Goal: Task Accomplishment & Management: Manage account settings

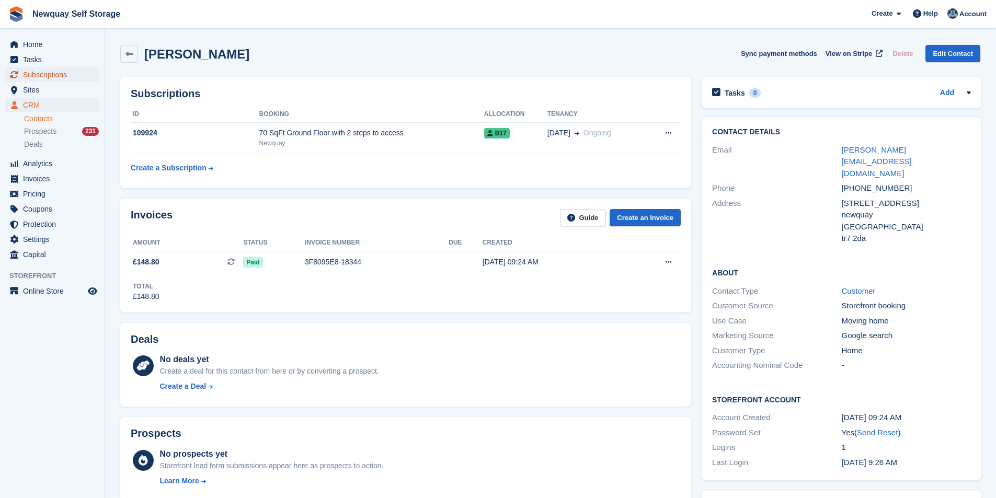
click at [51, 77] on span "Subscriptions" at bounding box center [54, 74] width 63 height 15
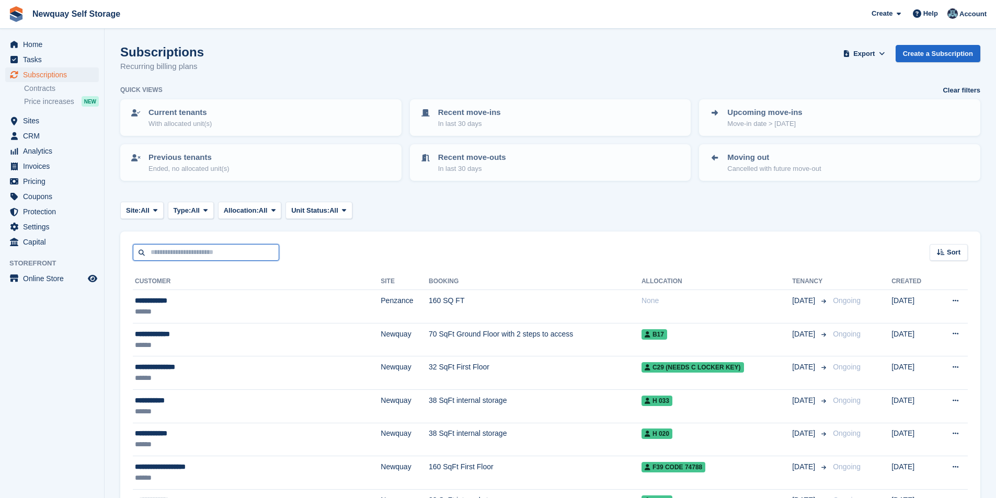
click at [172, 252] on input "text" at bounding box center [206, 252] width 146 height 17
type input "******"
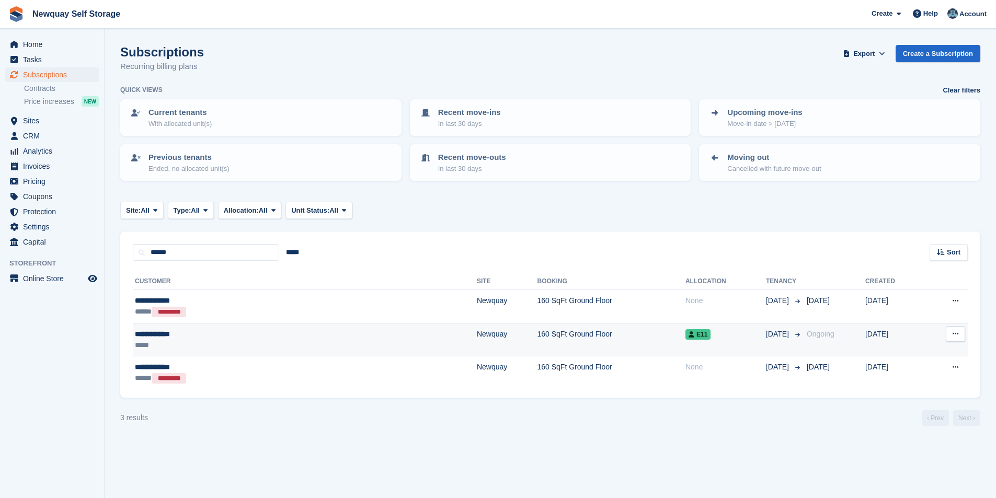
click at [156, 334] on div "**********" at bounding box center [220, 334] width 171 height 11
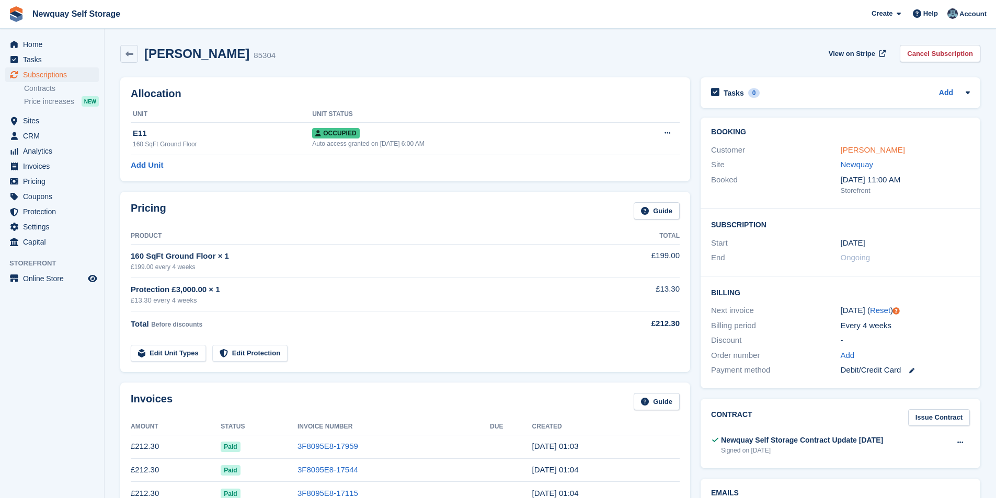
click at [862, 145] on link "Charya Hilton" at bounding box center [872, 149] width 64 height 9
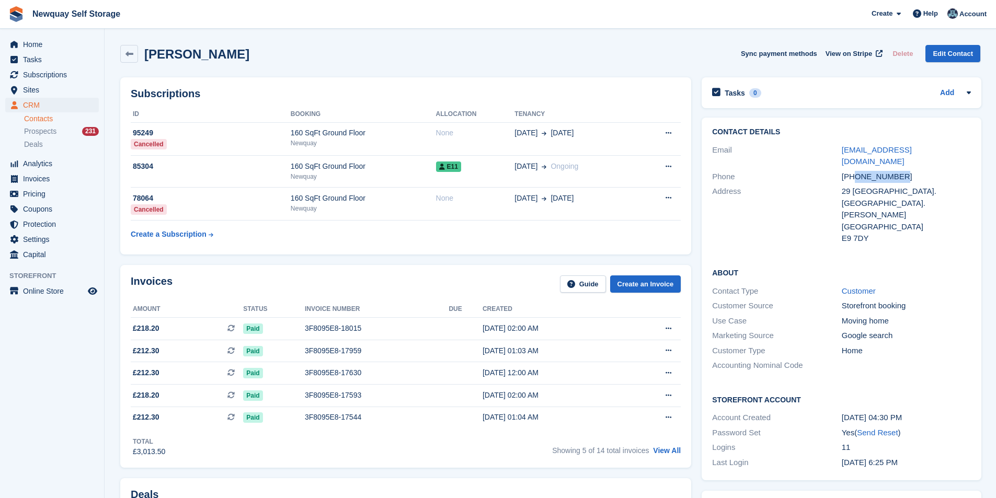
drag, startPoint x: 915, startPoint y: 165, endPoint x: 855, endPoint y: 165, distance: 59.6
click at [855, 171] on div "+447986039206" at bounding box center [905, 177] width 129 height 12
copy div "7986039206"
click at [55, 61] on span "Tasks" at bounding box center [54, 59] width 63 height 15
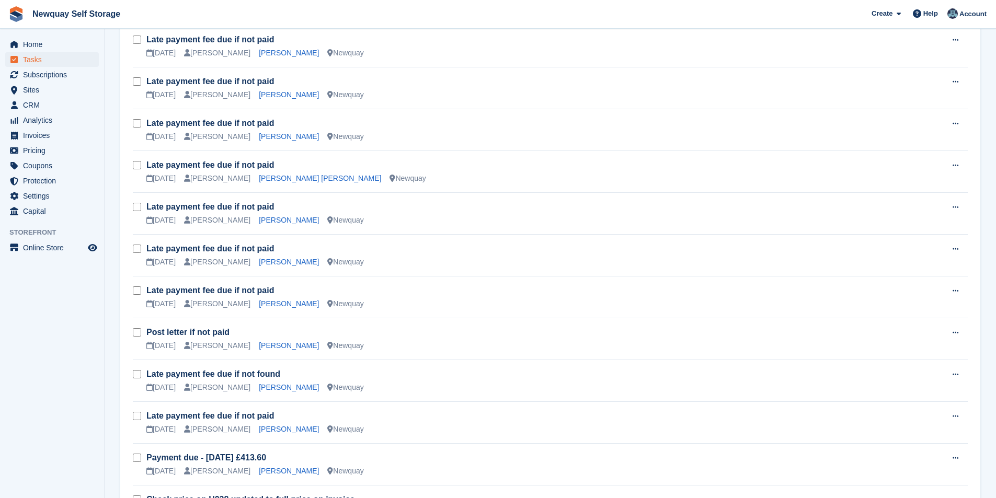
scroll to position [1202, 0]
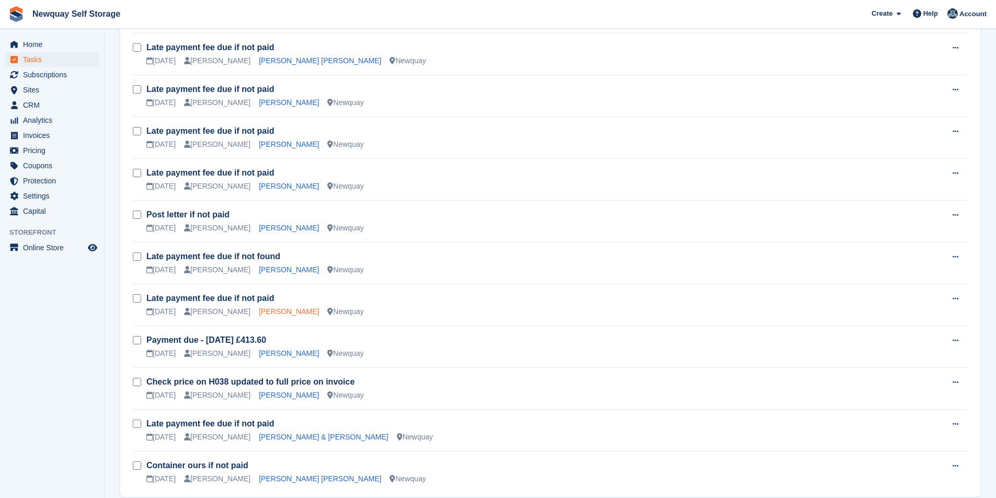
click at [272, 314] on link "Karol Lobacz" at bounding box center [289, 311] width 60 height 8
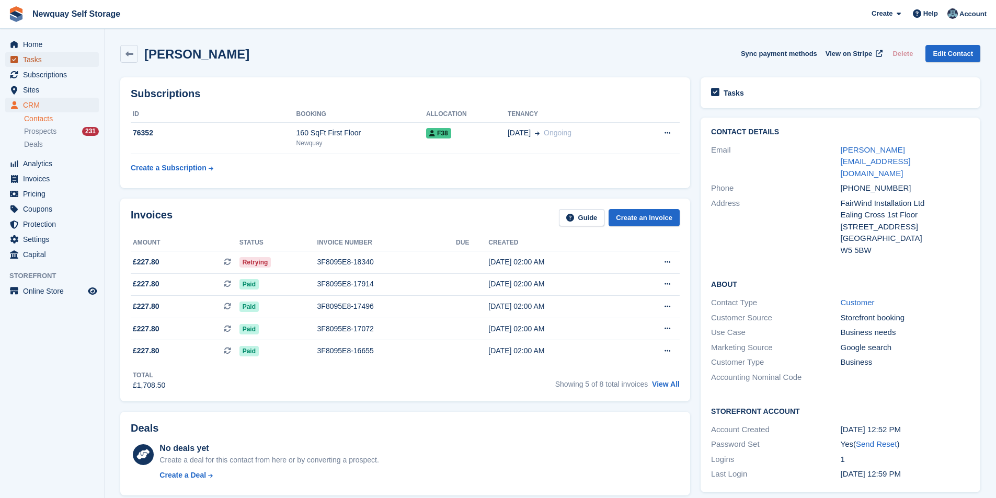
click at [44, 56] on span "Tasks" at bounding box center [54, 59] width 63 height 15
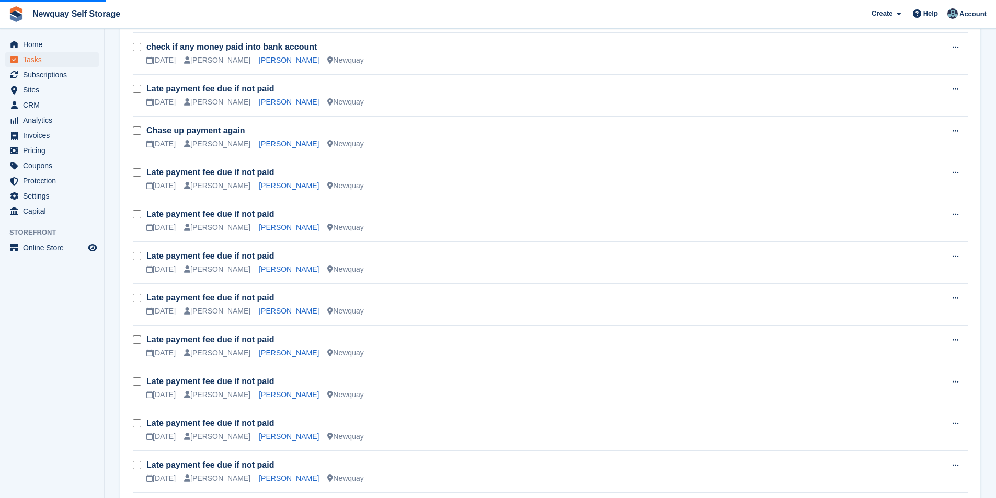
scroll to position [679, 0]
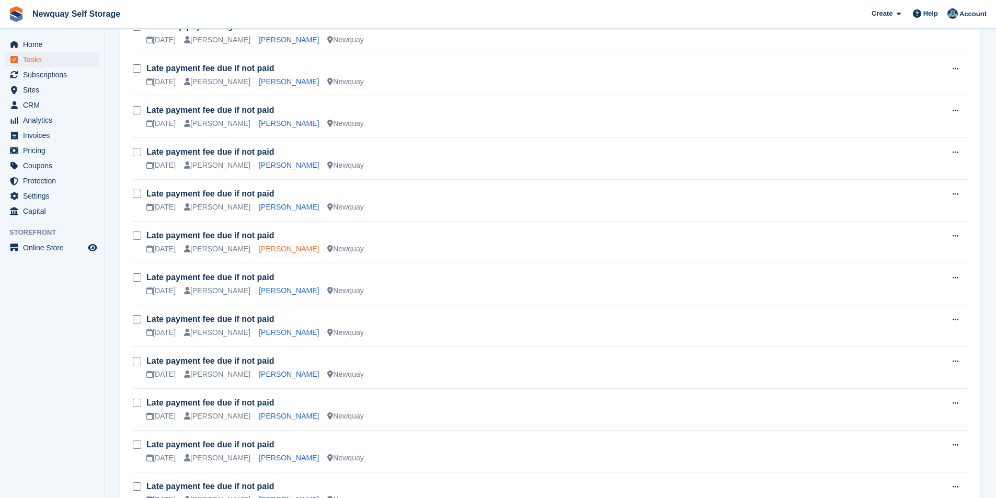
click at [294, 248] on link "Elizabeth Mears Spooner" at bounding box center [289, 249] width 60 height 8
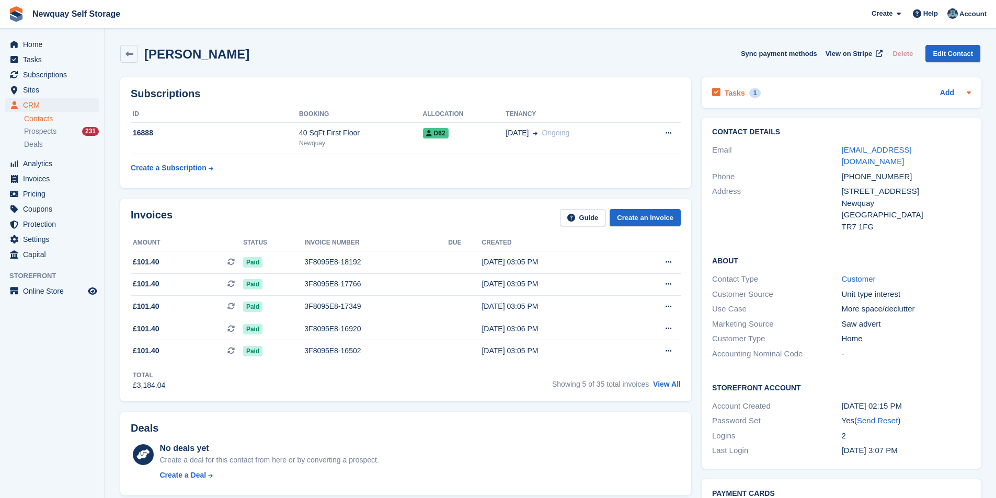
click at [737, 94] on h2 "Tasks" at bounding box center [734, 92] width 20 height 9
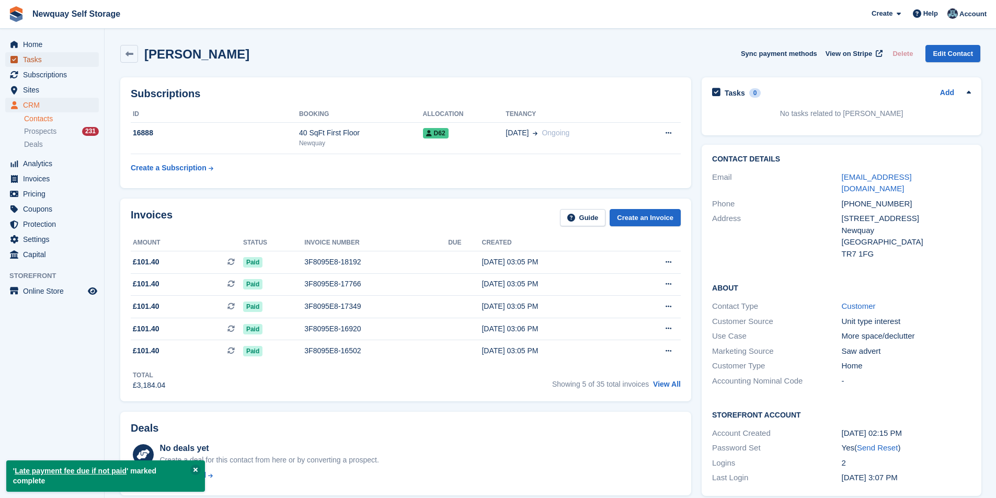
click at [40, 56] on span "Tasks" at bounding box center [54, 59] width 63 height 15
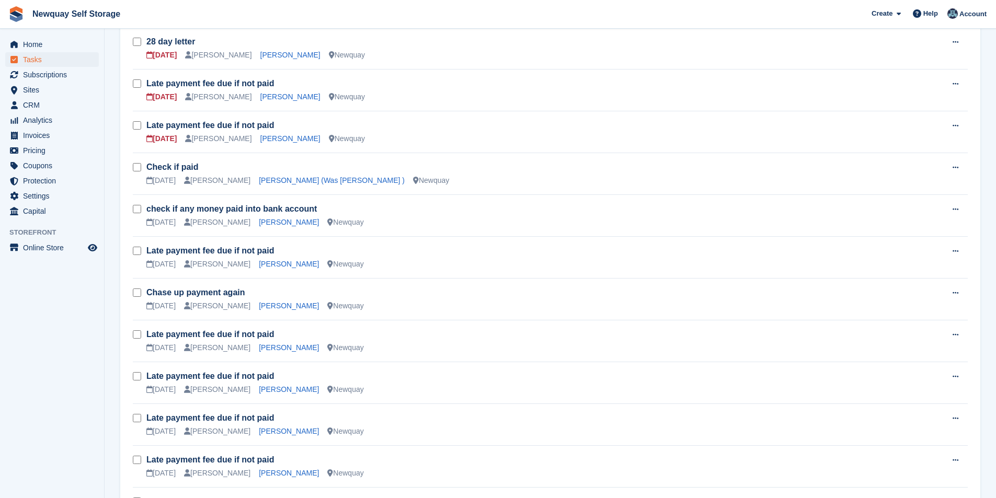
scroll to position [418, 0]
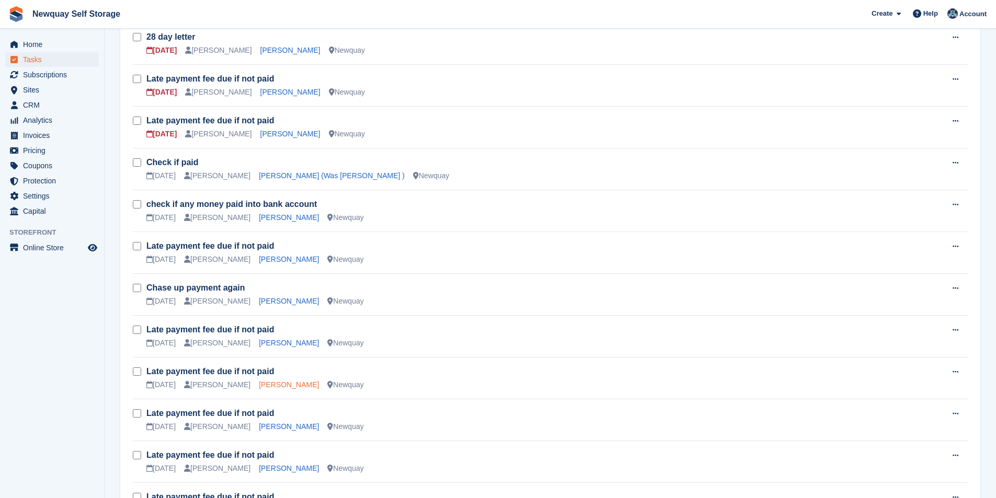
click at [270, 384] on link "Brian Linzey" at bounding box center [289, 384] width 60 height 8
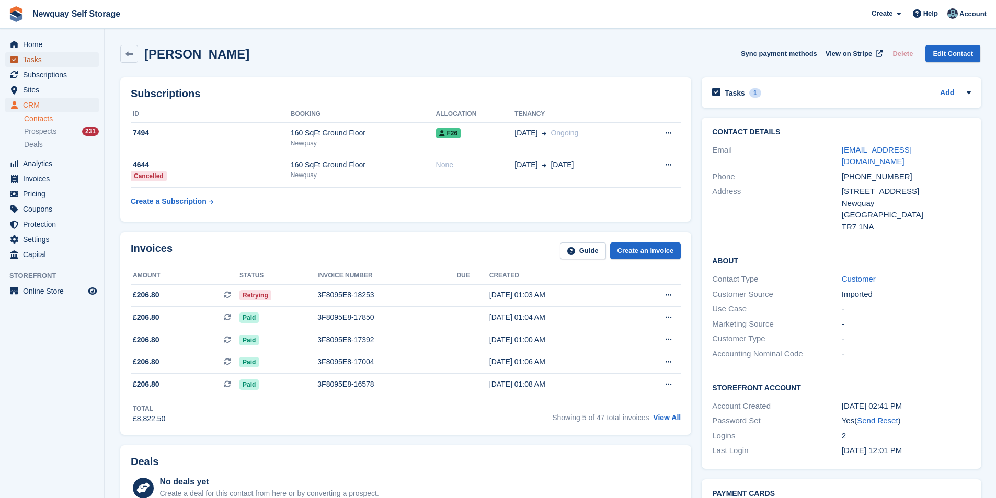
click at [45, 54] on span "Tasks" at bounding box center [54, 59] width 63 height 15
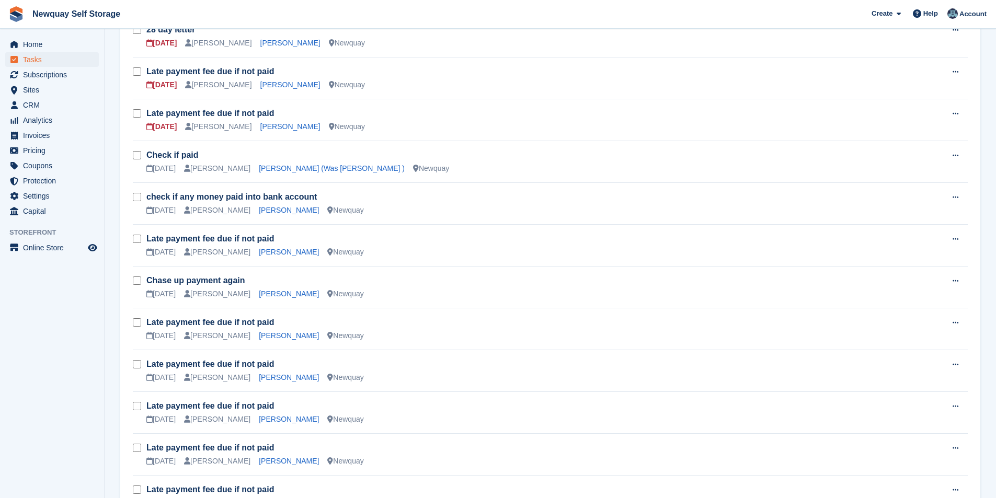
scroll to position [575, 0]
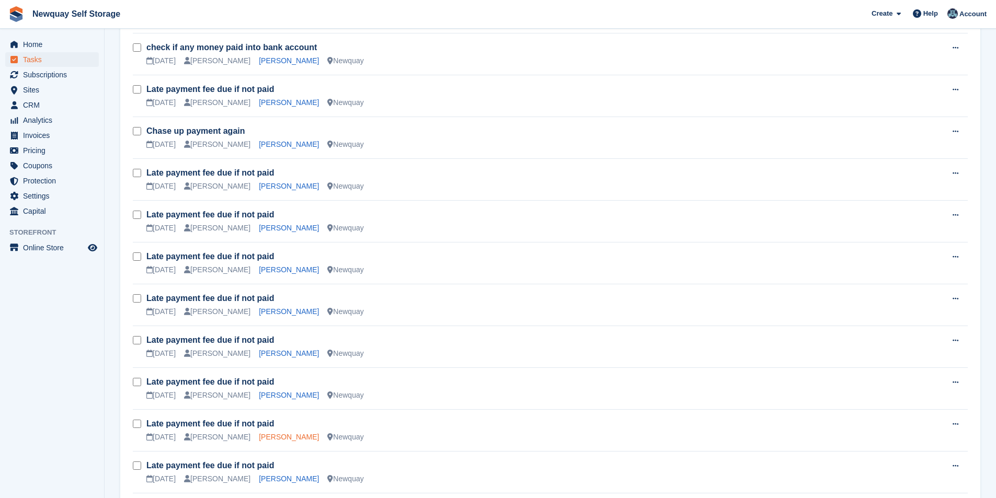
click at [272, 434] on link "Jennifer Powers" at bounding box center [289, 437] width 60 height 8
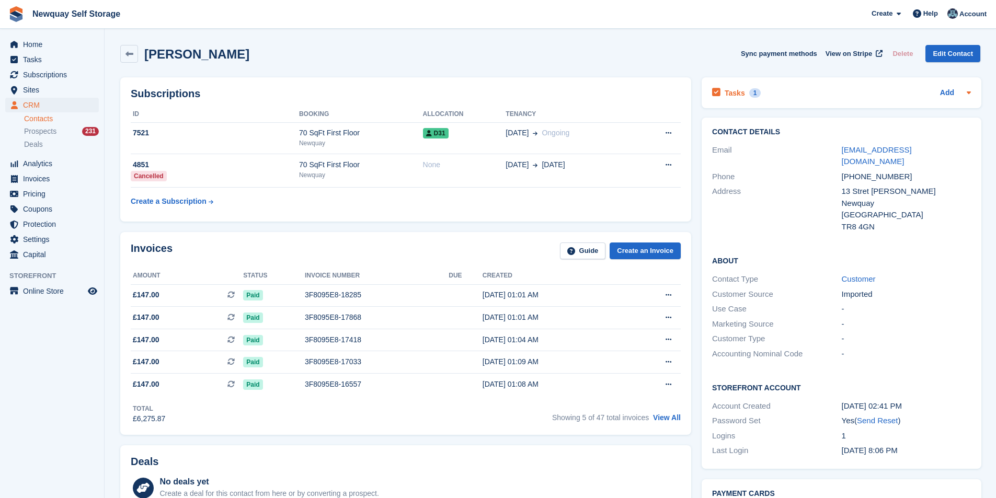
click at [738, 95] on h2 "Tasks" at bounding box center [734, 92] width 20 height 9
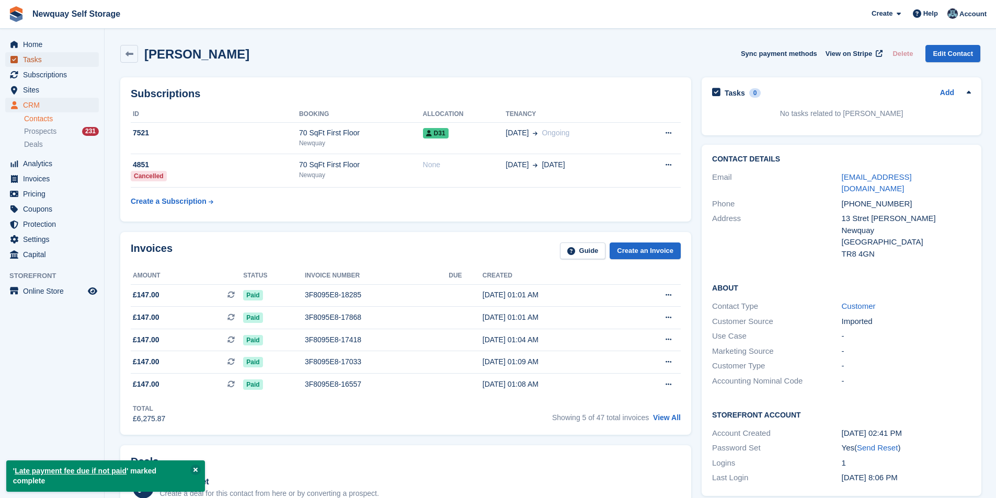
click at [51, 58] on span "Tasks" at bounding box center [54, 59] width 63 height 15
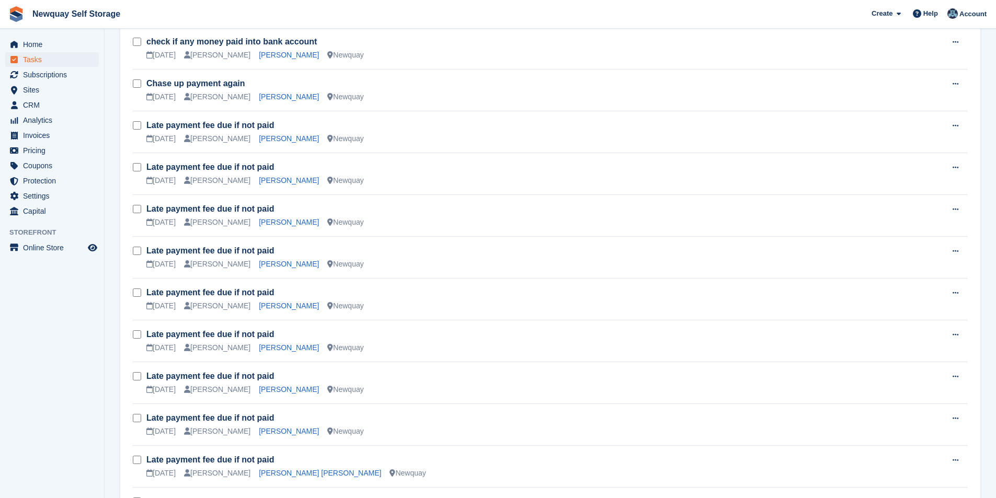
scroll to position [679, 0]
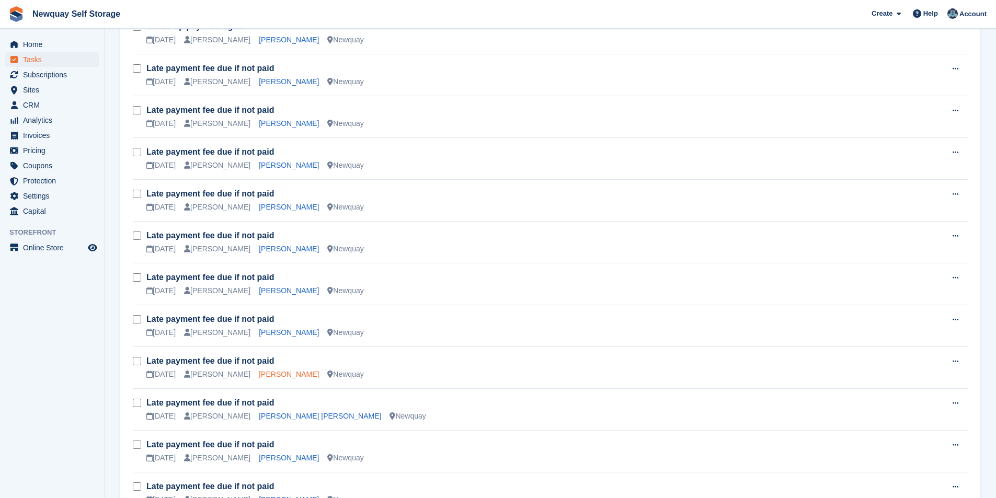
click at [259, 375] on link "Glenn Fitch" at bounding box center [289, 374] width 60 height 8
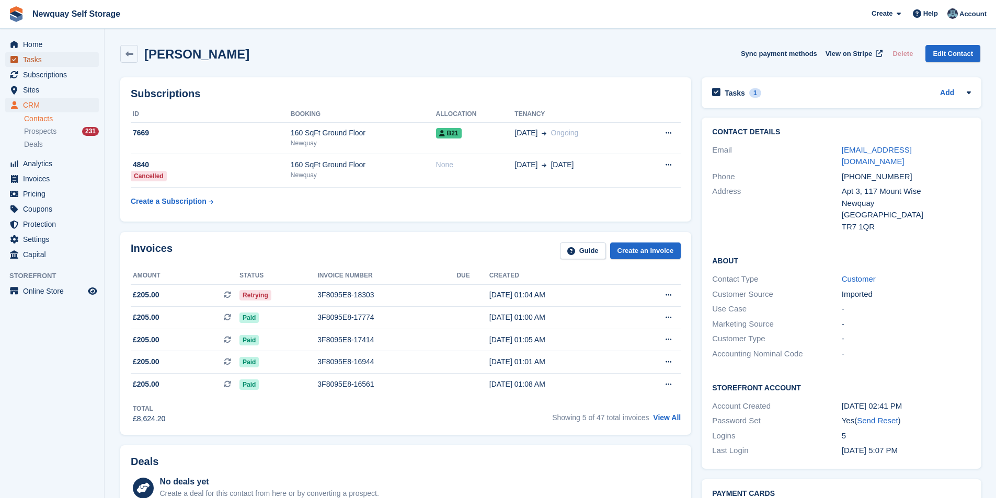
click at [42, 60] on span "Tasks" at bounding box center [54, 59] width 63 height 15
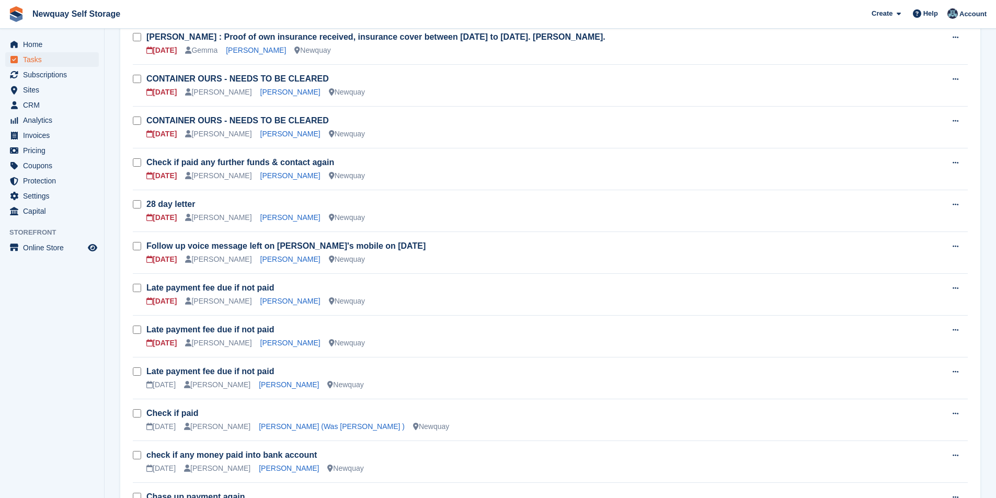
scroll to position [314, 0]
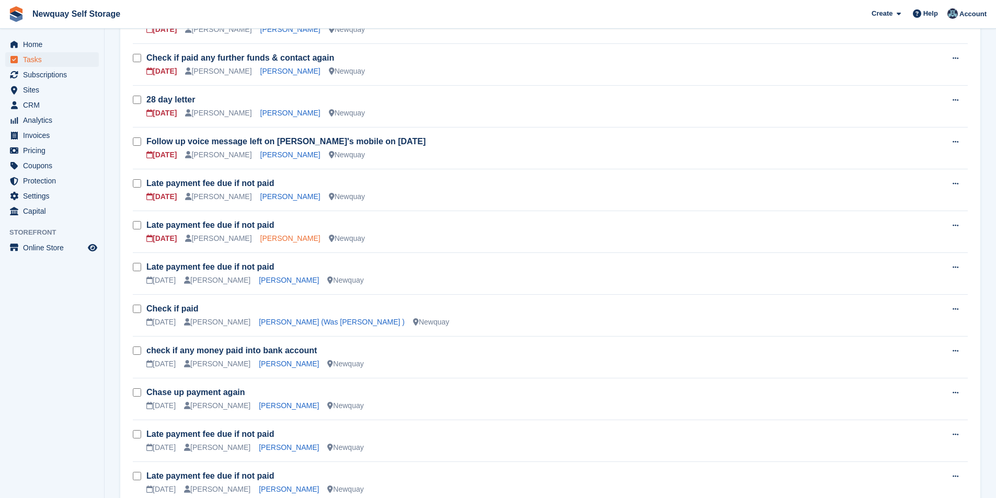
click at [279, 235] on link "Filippo Tenivella" at bounding box center [290, 238] width 60 height 8
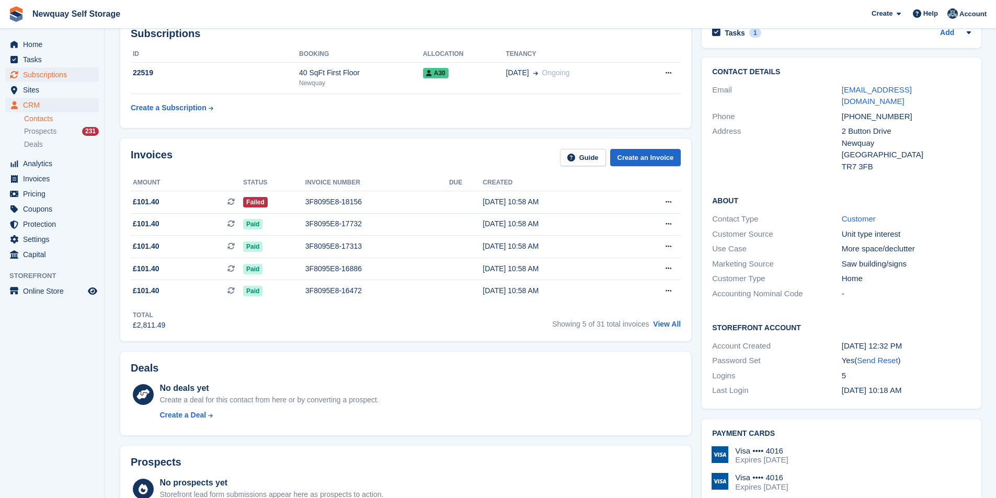
scroll to position [52, 0]
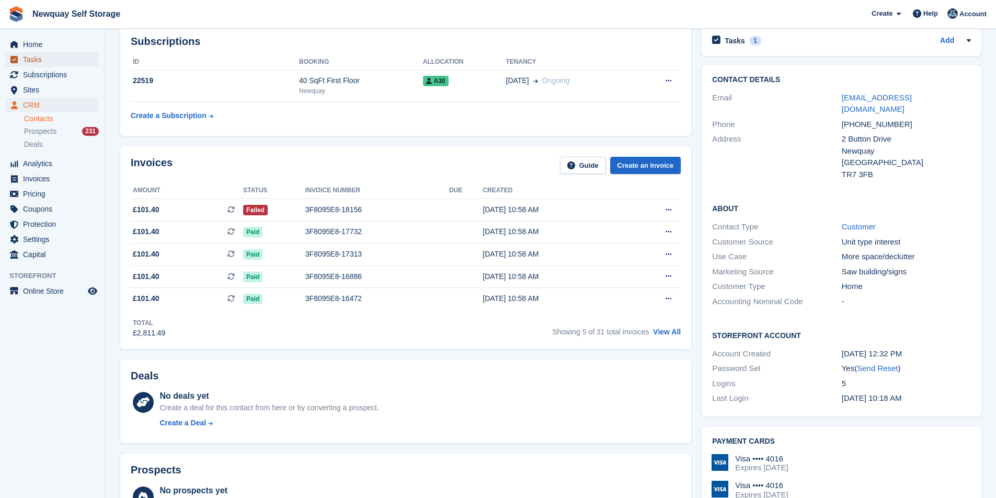
click at [46, 60] on span "Tasks" at bounding box center [54, 59] width 63 height 15
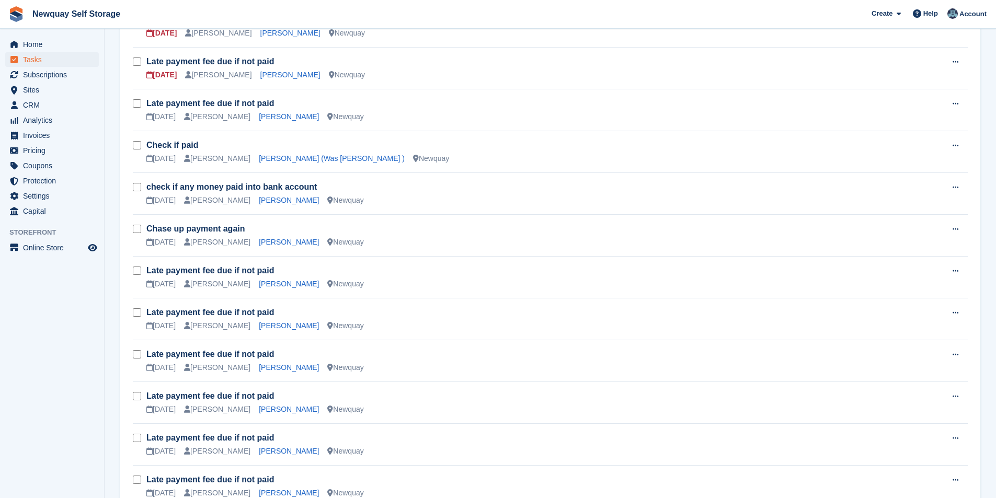
scroll to position [575, 0]
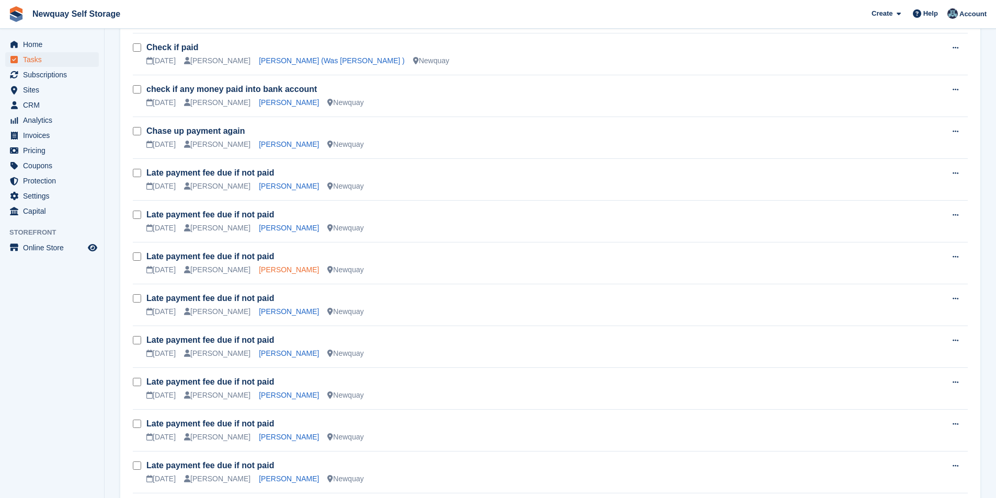
click at [274, 272] on link "Paul Pallagrass" at bounding box center [289, 269] width 60 height 8
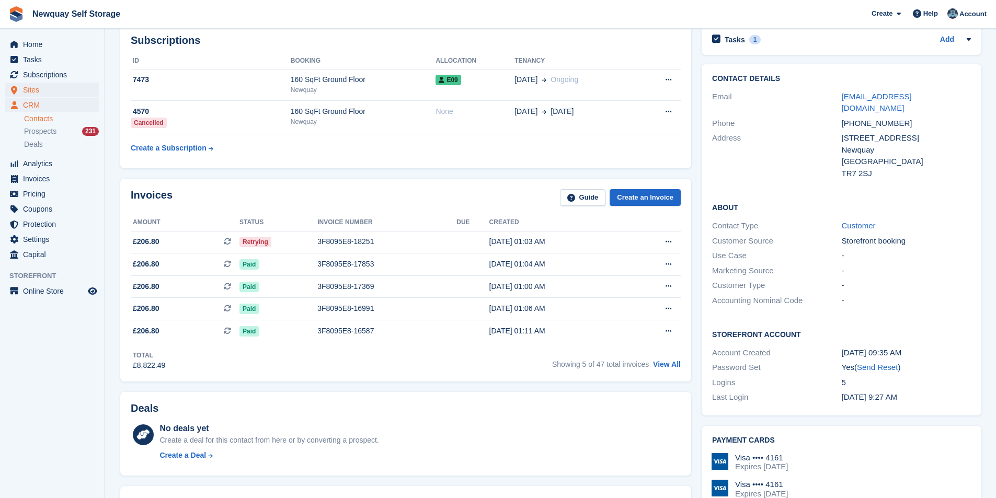
scroll to position [52, 0]
drag, startPoint x: 52, startPoint y: 67, endPoint x: 52, endPoint y: 60, distance: 7.8
click at [52, 66] on ul "Home Tasks Subscriptions Subscriptions Subscriptions Contracts Price increases …" at bounding box center [52, 149] width 104 height 225
click at [52, 60] on span "Tasks" at bounding box center [54, 59] width 63 height 15
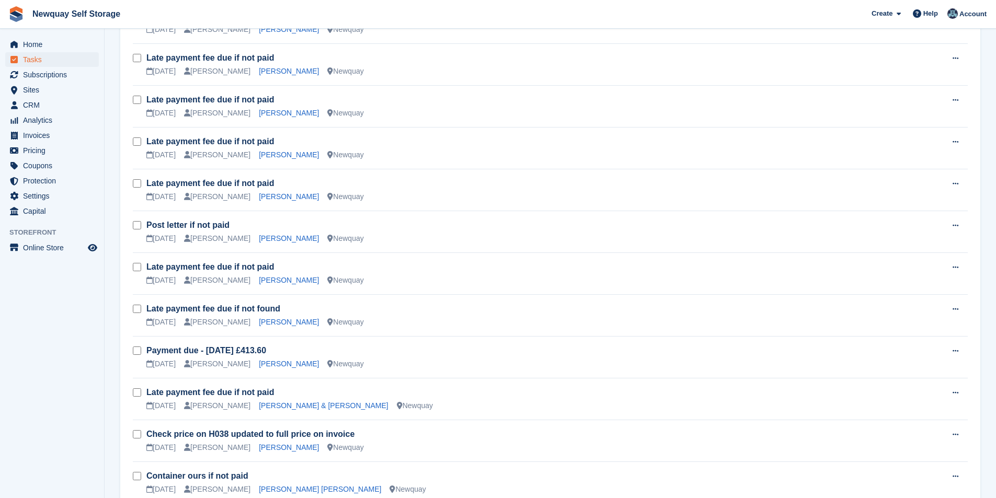
scroll to position [1161, 0]
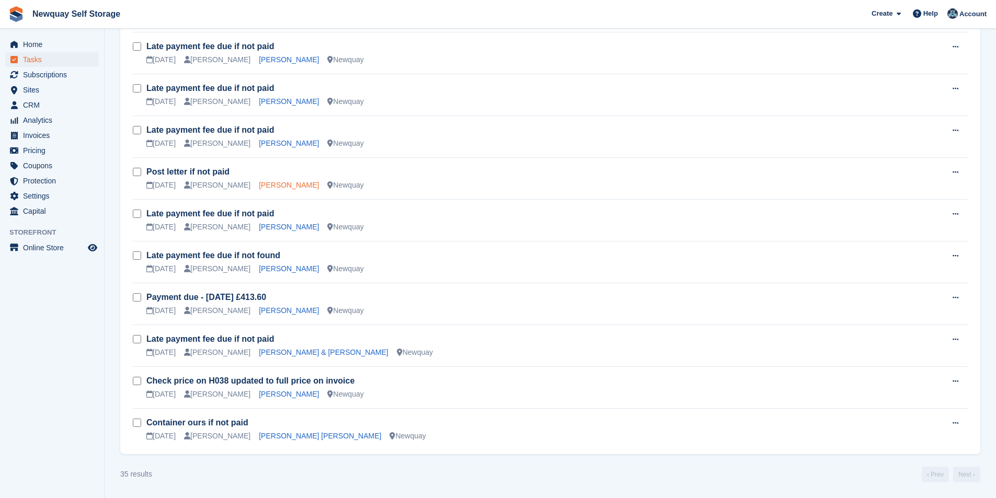
click at [285, 186] on link "James O'Sullivan" at bounding box center [289, 185] width 60 height 8
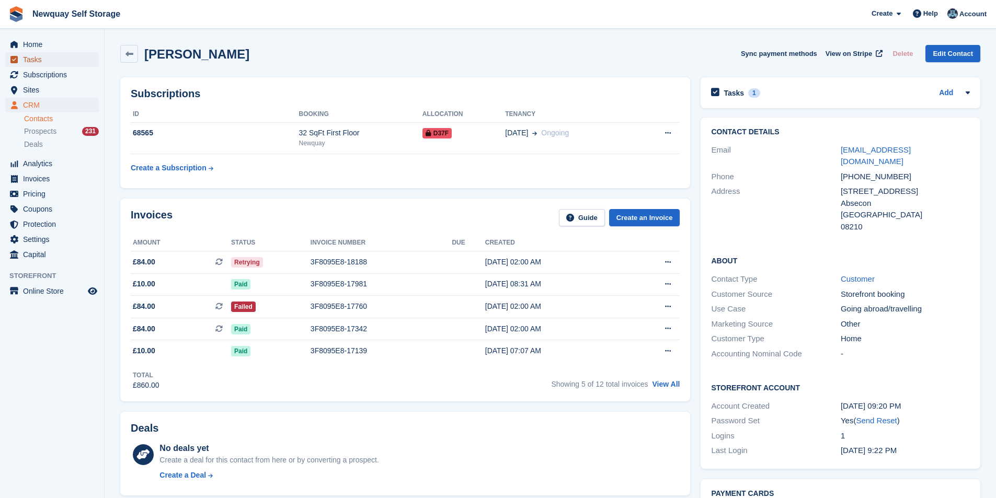
click at [52, 57] on span "Tasks" at bounding box center [54, 59] width 63 height 15
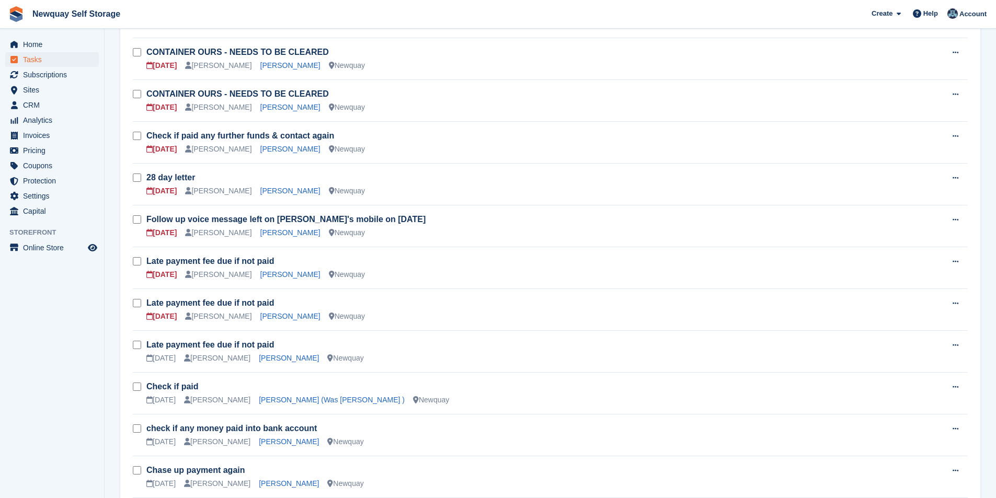
scroll to position [261, 0]
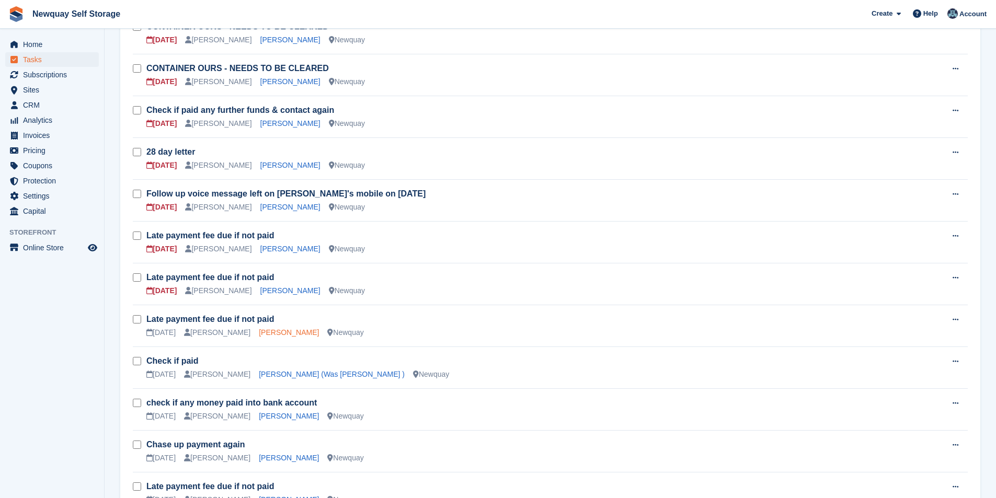
click at [280, 329] on link "Andrzej Pajaczkowski" at bounding box center [289, 332] width 60 height 8
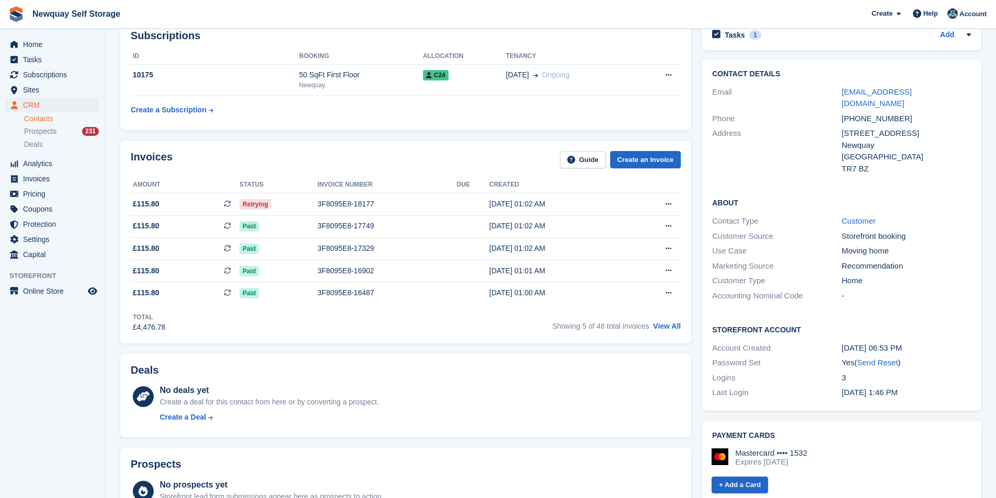
scroll to position [52, 0]
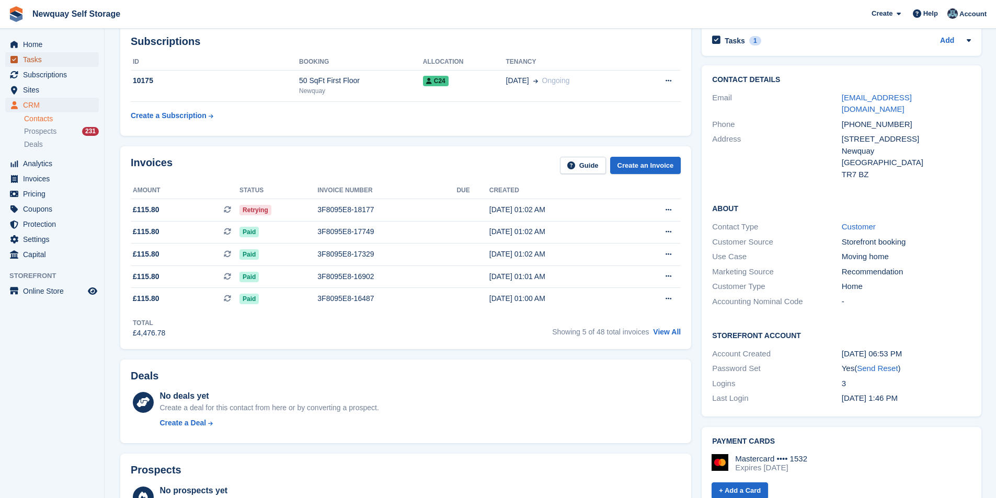
click at [56, 60] on span "Tasks" at bounding box center [54, 59] width 63 height 15
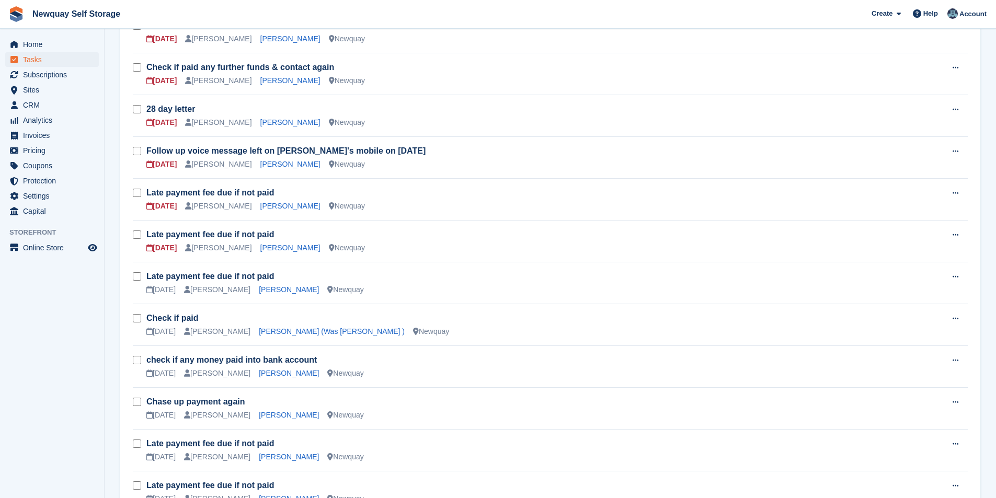
scroll to position [314, 0]
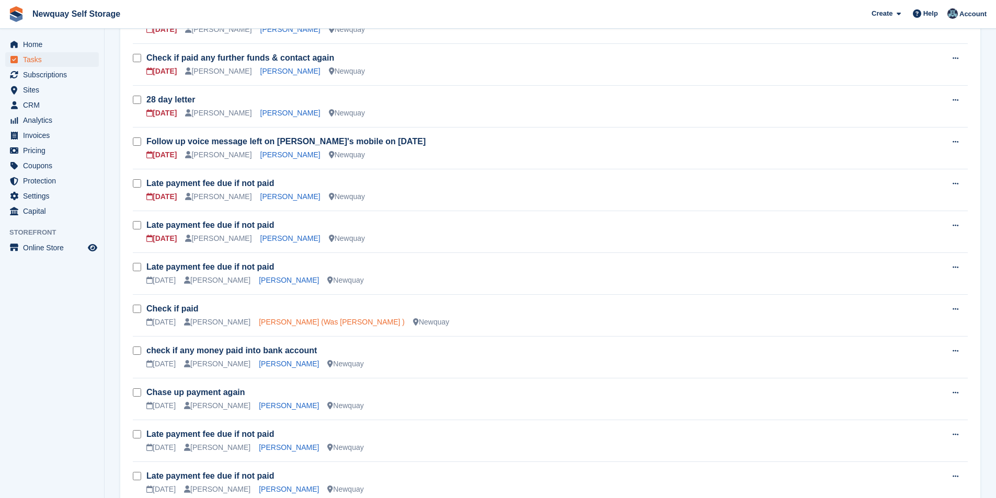
click at [294, 324] on link "Dione Walker (Was Gachette )" at bounding box center [332, 322] width 146 height 8
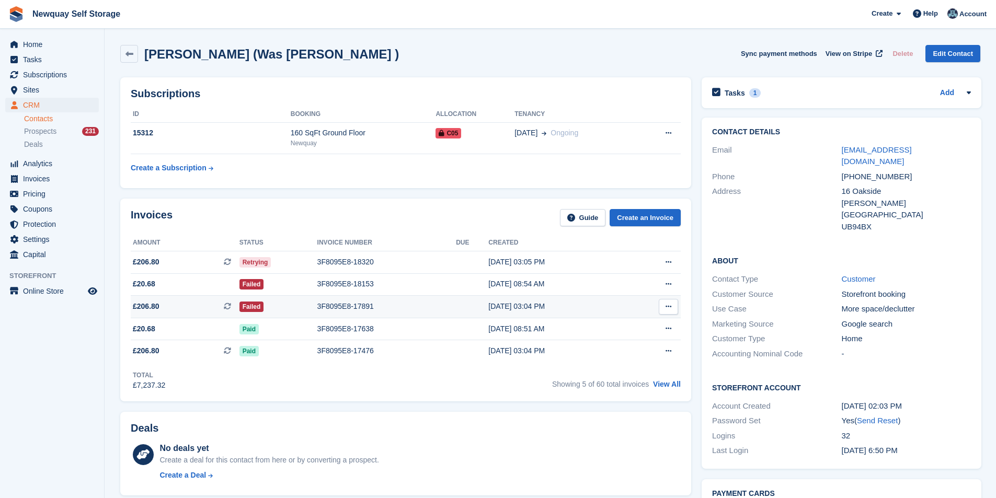
click at [359, 302] on div "3F8095E8-17891" at bounding box center [386, 306] width 139 height 11
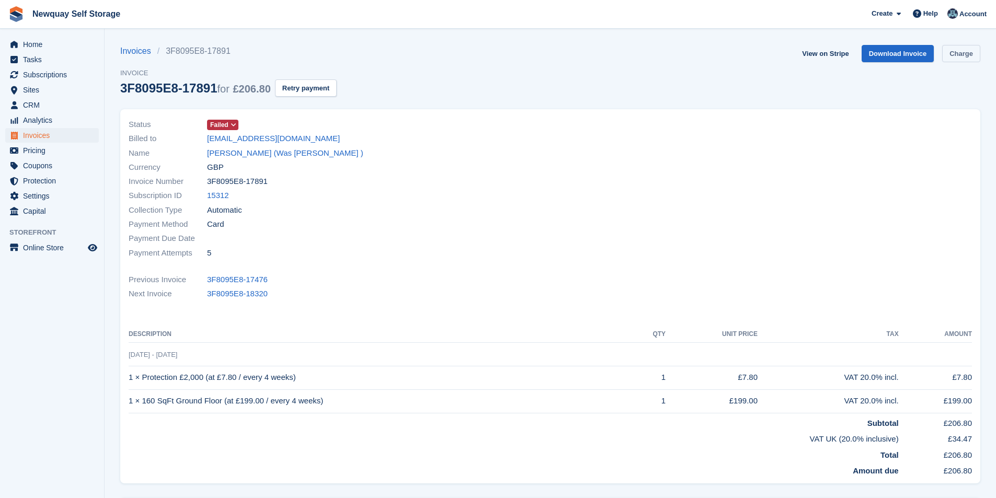
click at [964, 57] on link "Charge" at bounding box center [961, 53] width 38 height 17
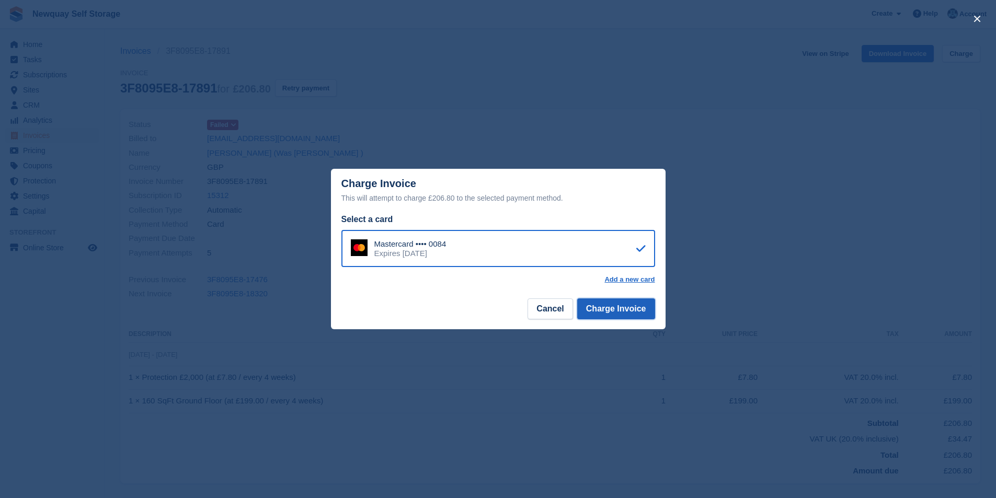
click at [629, 315] on button "Charge Invoice" at bounding box center [616, 308] width 78 height 21
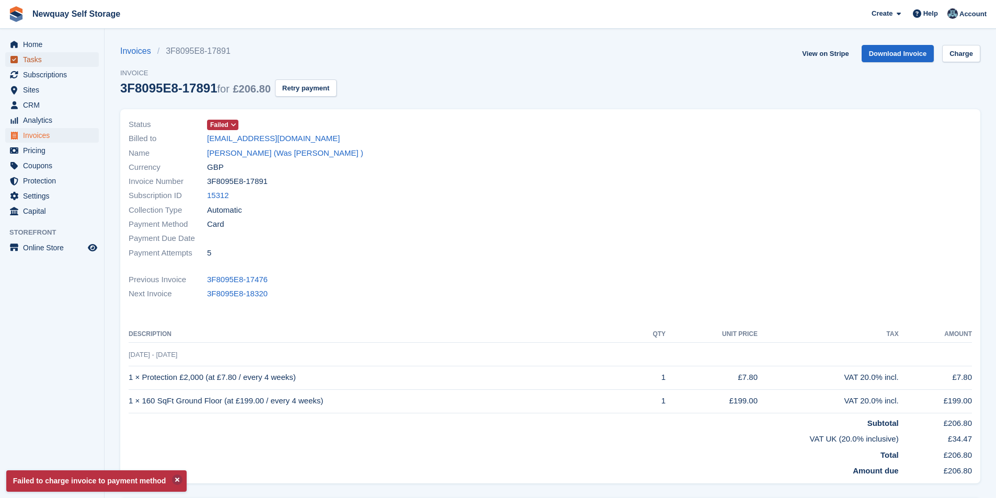
click at [34, 60] on span "Tasks" at bounding box center [54, 59] width 63 height 15
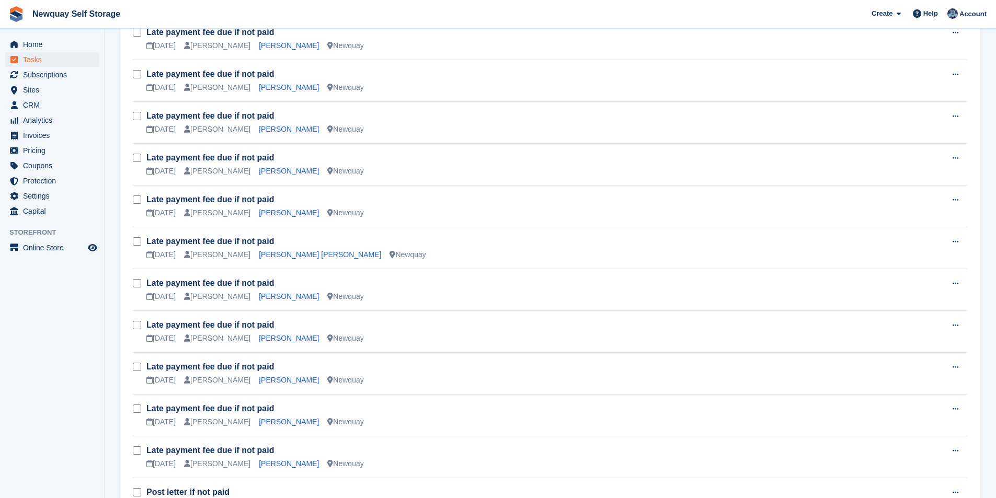
scroll to position [941, 0]
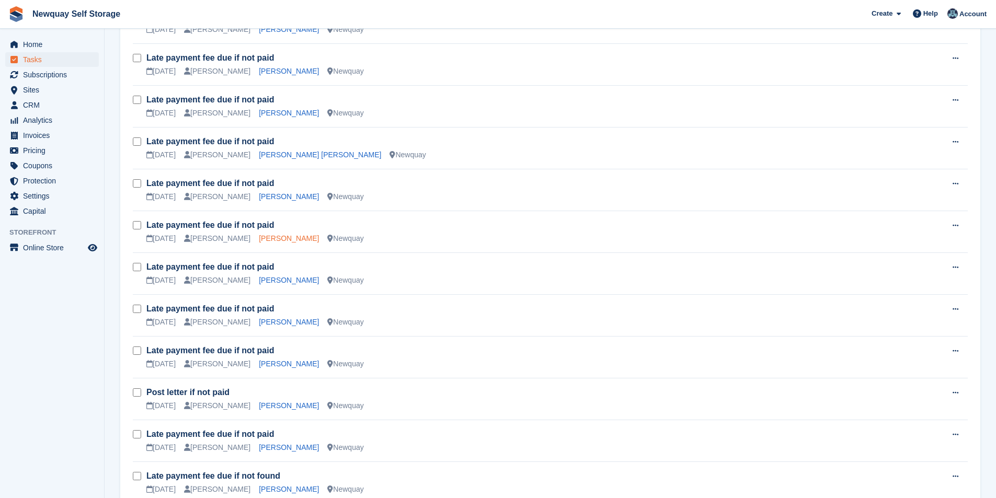
click at [266, 242] on link "Damien Diablo" at bounding box center [289, 238] width 60 height 8
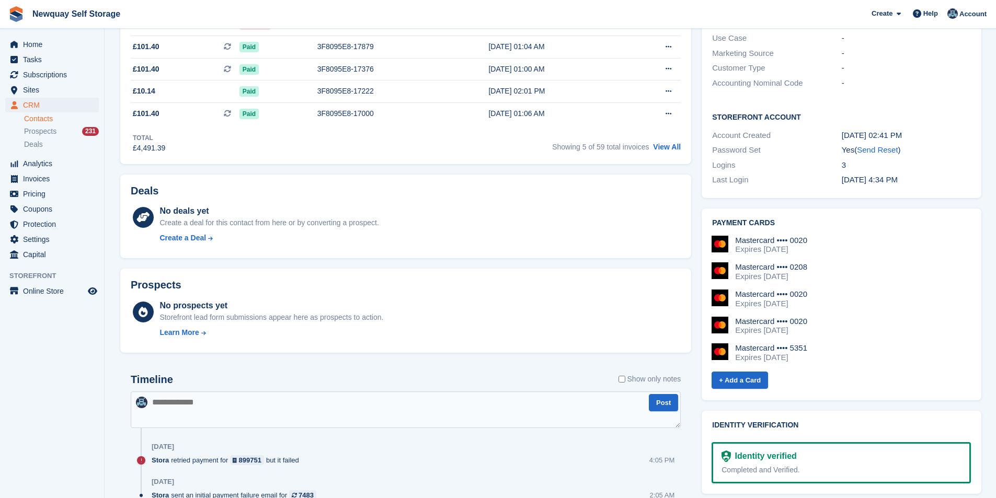
scroll to position [418, 0]
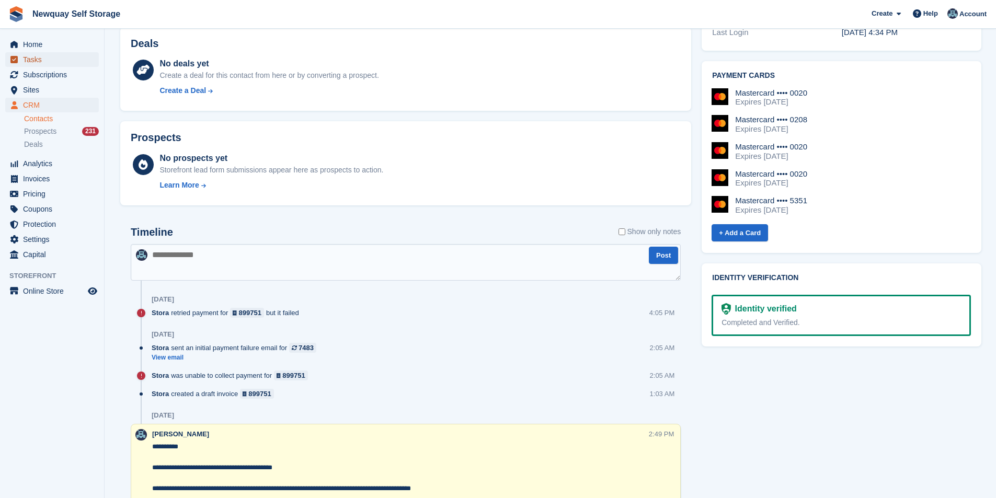
click at [35, 60] on span "Tasks" at bounding box center [54, 59] width 63 height 15
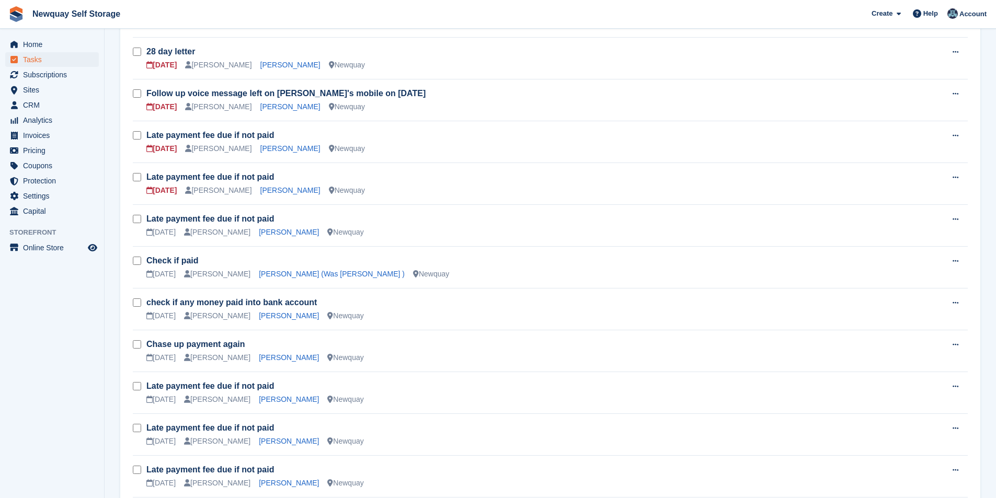
scroll to position [366, 0]
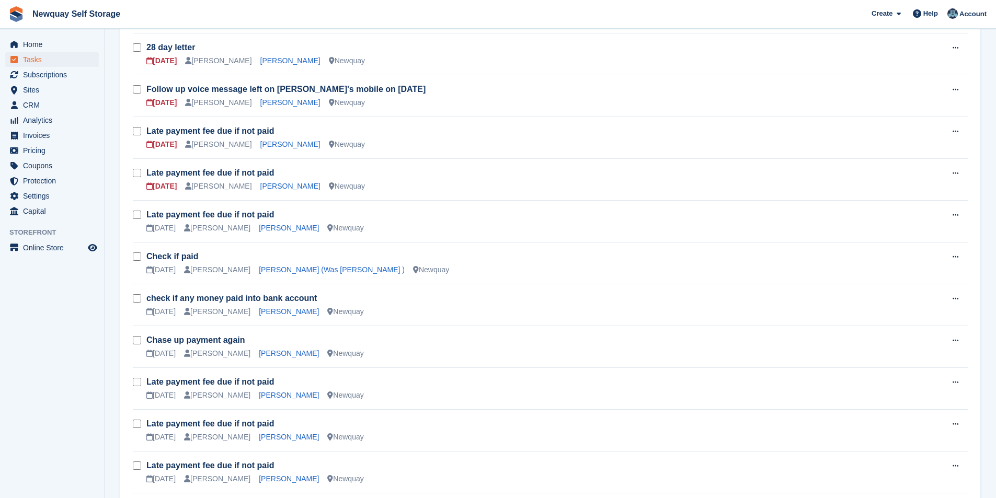
click at [264, 359] on td "Chase up payment again 26 Sep Paul Upson Laura Dutton Newquay" at bounding box center [543, 347] width 795 height 42
click at [265, 355] on link "[PERSON_NAME]" at bounding box center [289, 353] width 60 height 8
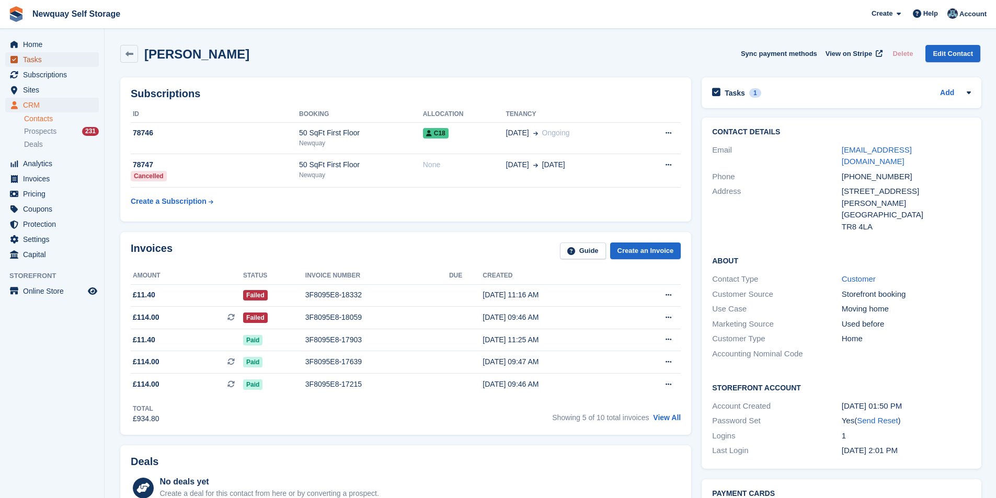
click at [48, 57] on span "Tasks" at bounding box center [54, 59] width 63 height 15
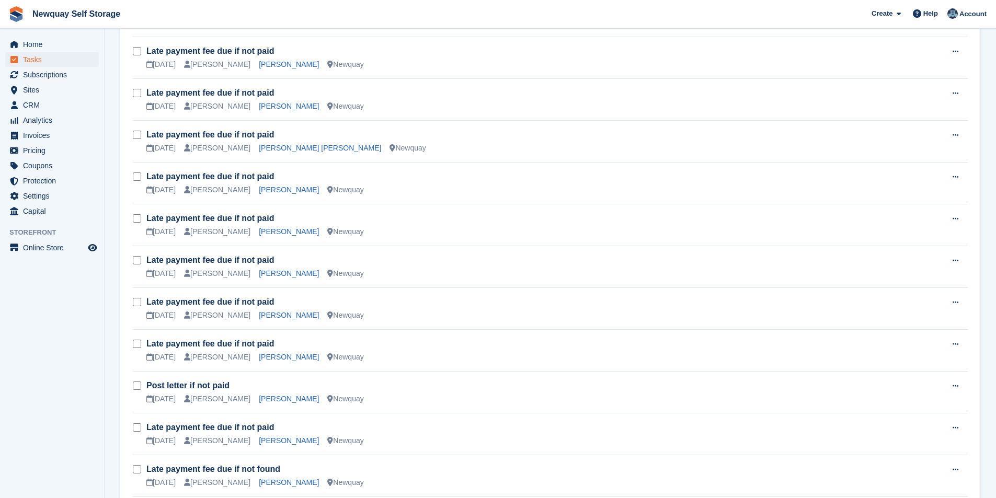
scroll to position [1045, 0]
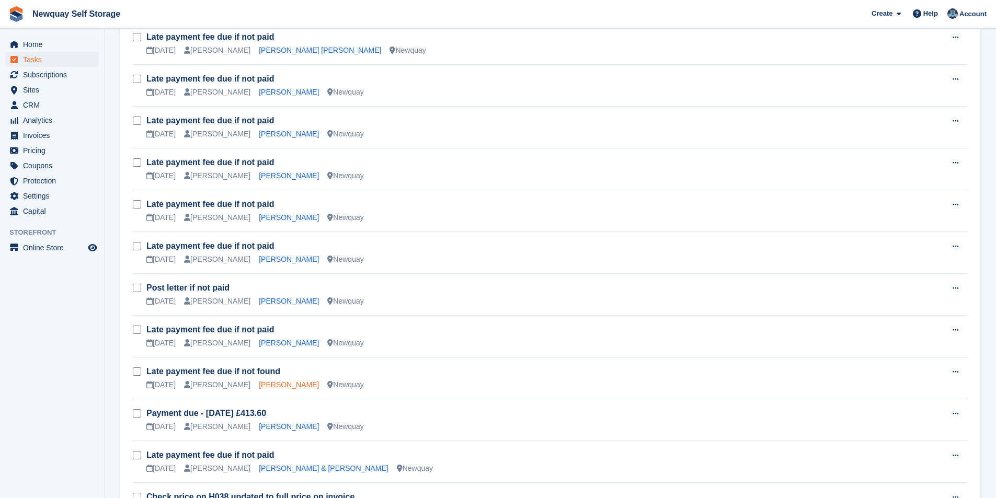
click at [261, 383] on link "Dave Dowling" at bounding box center [289, 384] width 60 height 8
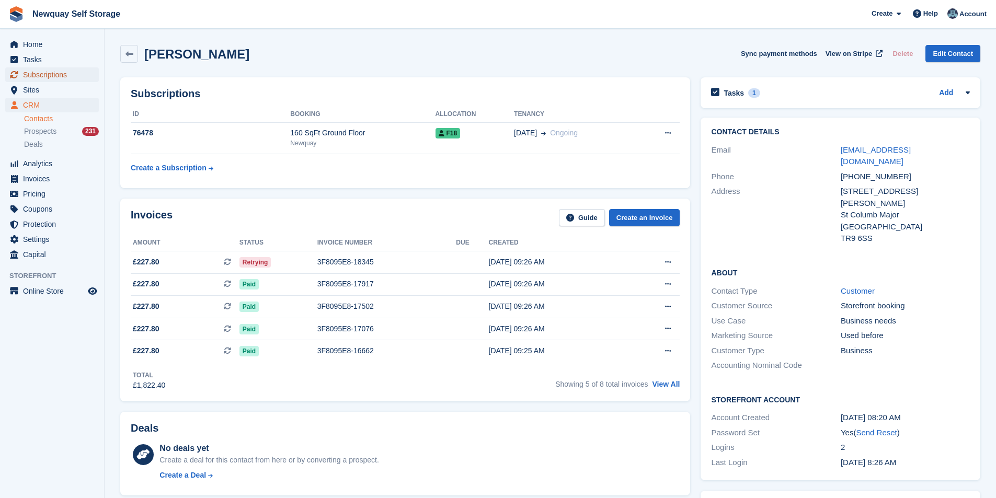
click at [57, 74] on span "Subscriptions" at bounding box center [54, 74] width 63 height 15
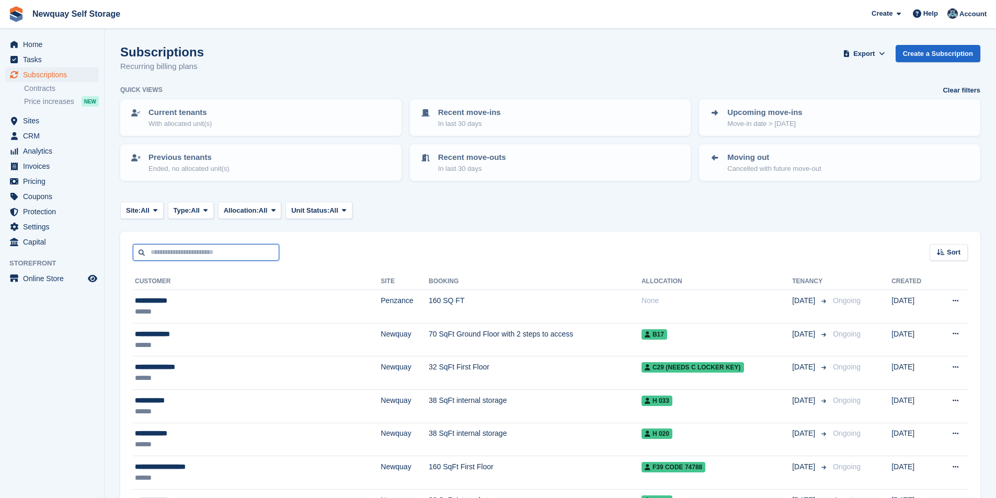
click at [177, 260] on input "text" at bounding box center [206, 252] width 146 height 17
type input "****"
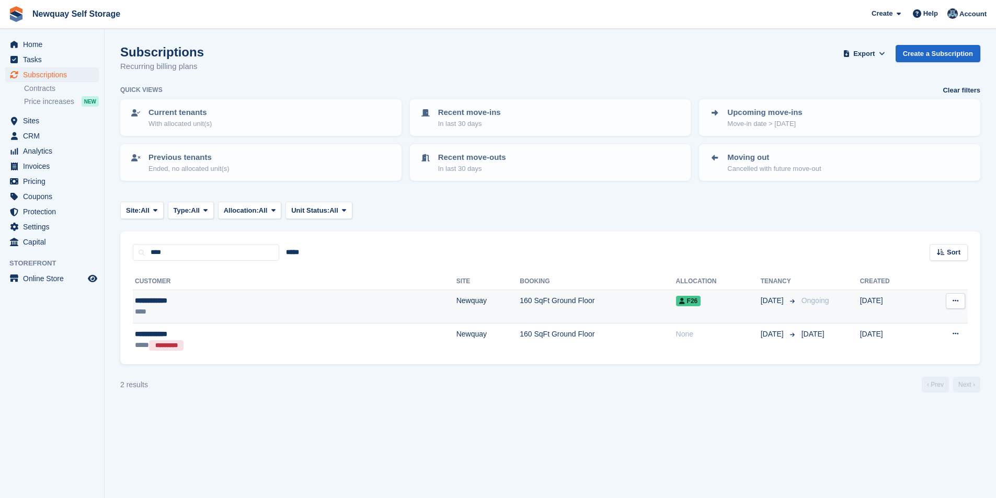
click at [163, 302] on div "**********" at bounding box center [211, 300] width 153 height 11
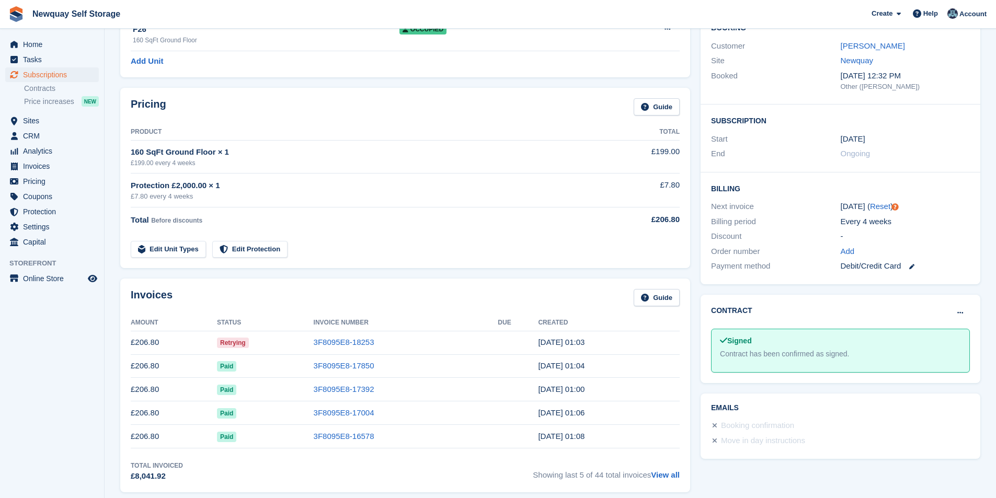
scroll to position [105, 0]
click at [26, 41] on span "Home" at bounding box center [54, 44] width 63 height 15
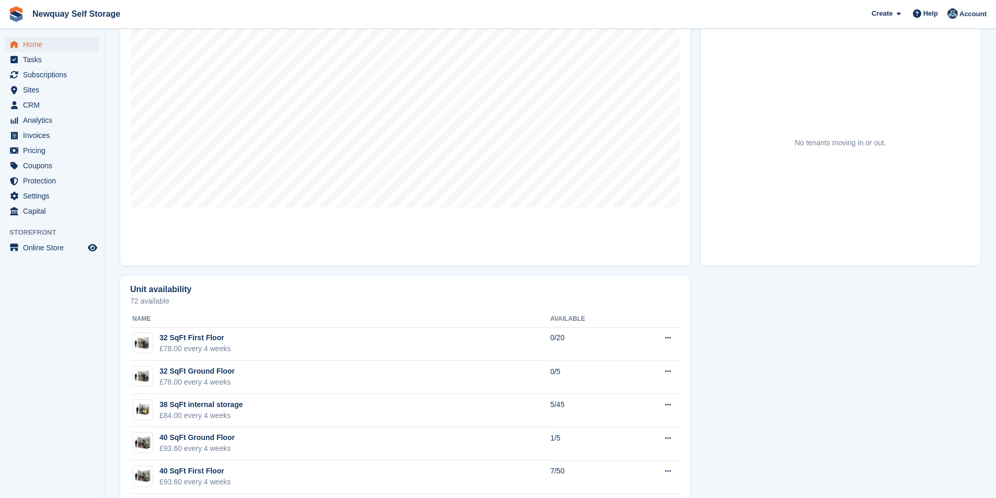
scroll to position [366, 0]
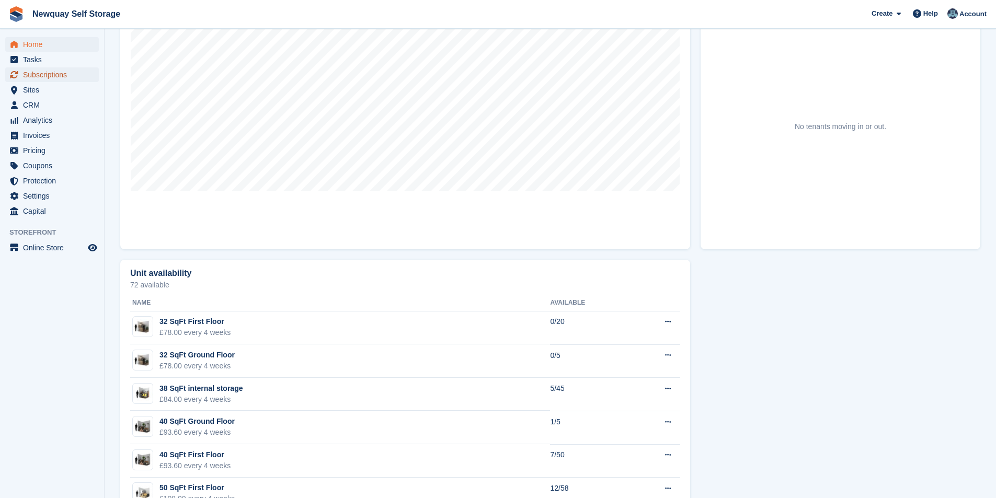
click at [50, 70] on span "Subscriptions" at bounding box center [54, 74] width 63 height 15
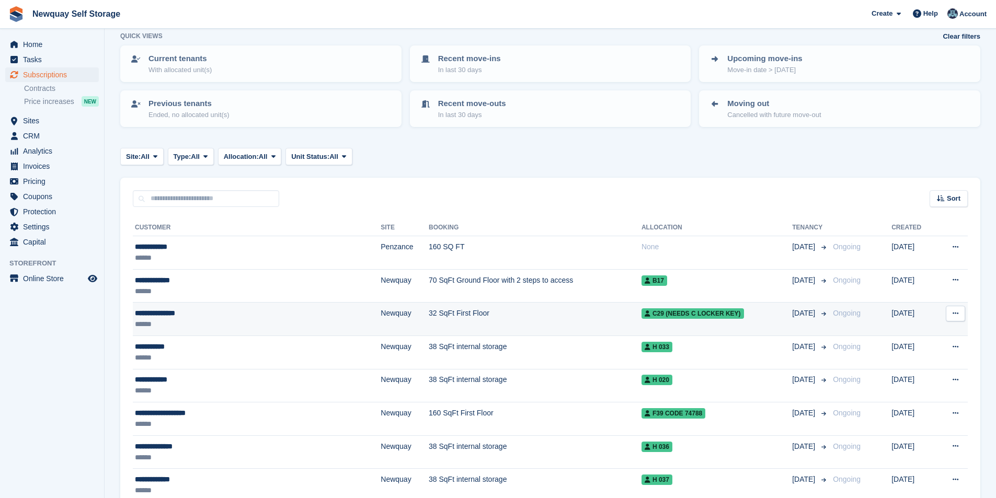
scroll to position [105, 0]
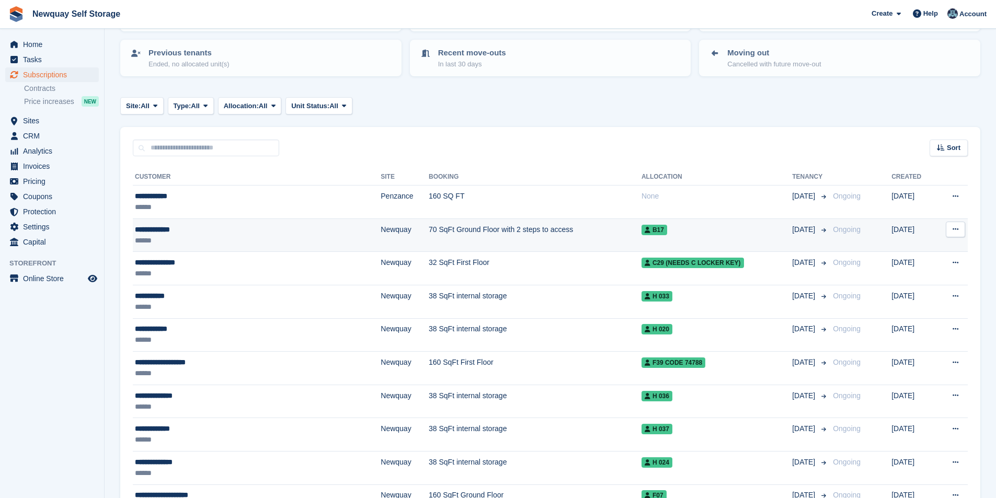
click at [168, 228] on div "**********" at bounding box center [218, 229] width 166 height 11
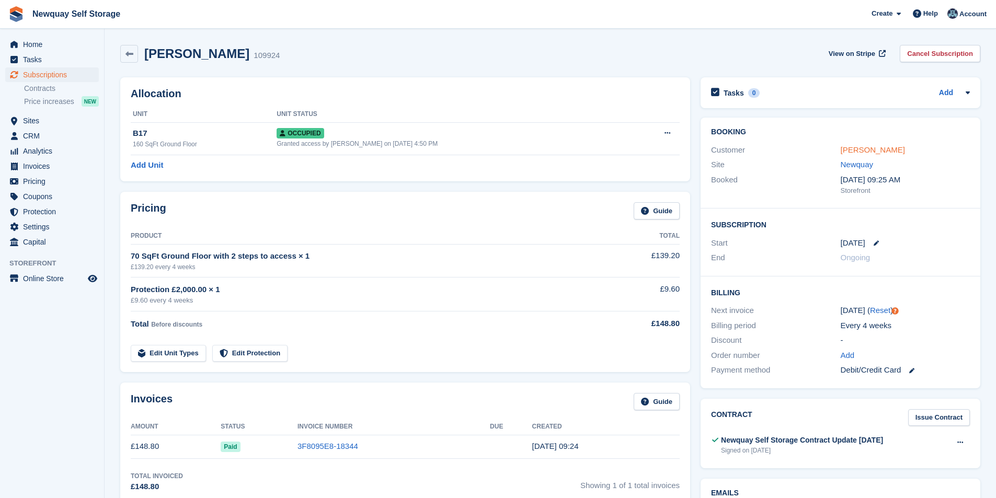
click at [864, 151] on link "daniel barnes" at bounding box center [872, 149] width 64 height 9
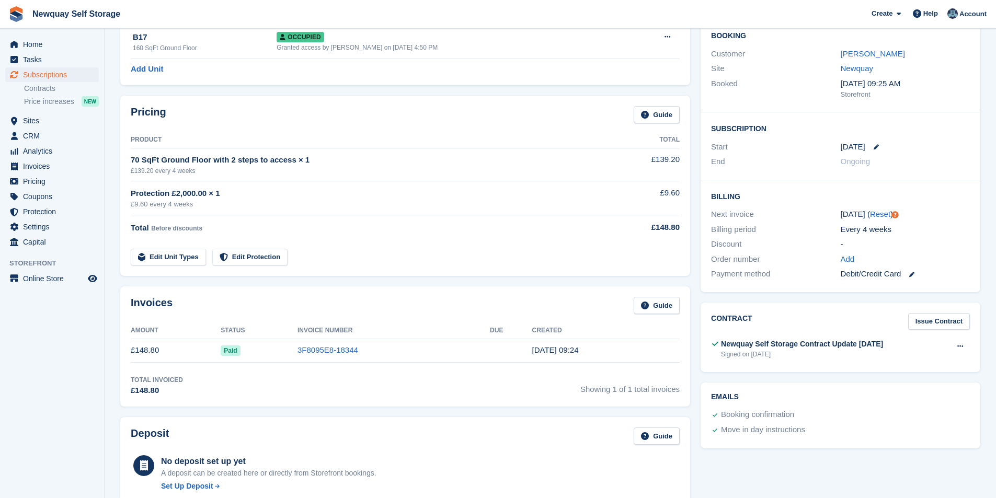
scroll to position [105, 0]
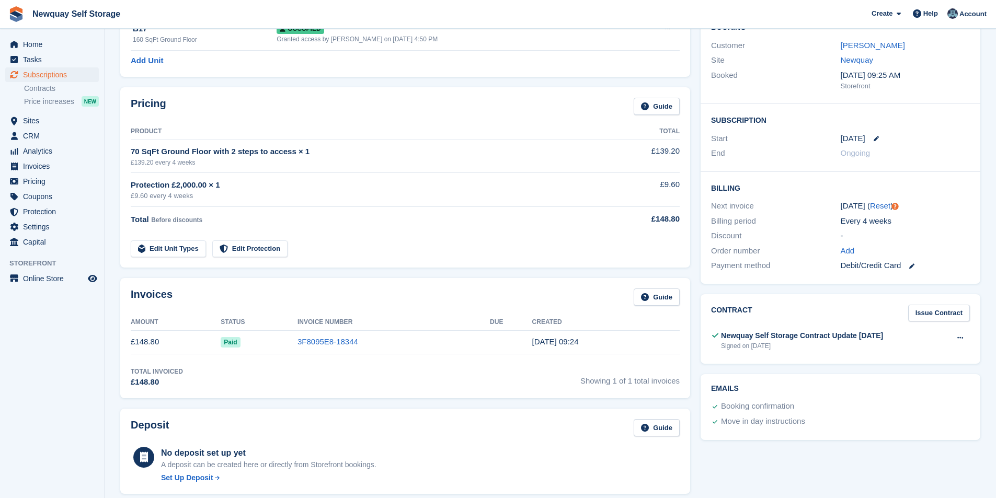
click at [183, 252] on link "Edit Unit Types" at bounding box center [168, 248] width 75 height 17
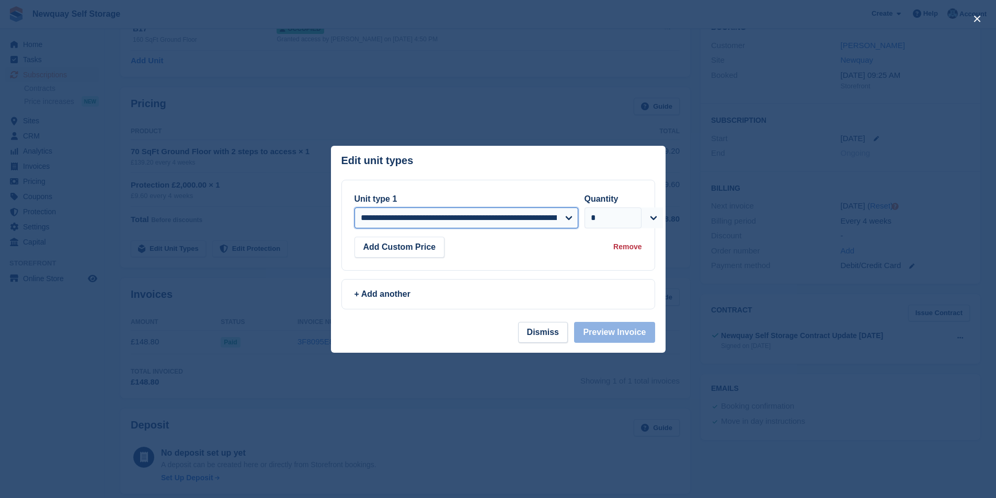
click at [571, 217] on select "**********" at bounding box center [466, 217] width 224 height 21
select select "*****"
click at [354, 207] on select "**********" at bounding box center [466, 217] width 224 height 21
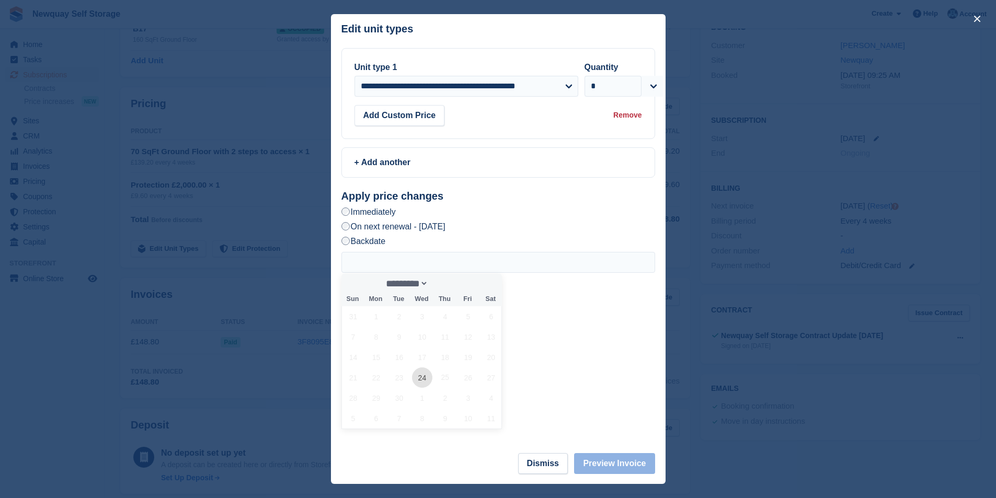
click at [416, 377] on span "24" at bounding box center [422, 377] width 20 height 20
type input "**********"
click at [629, 465] on button "Preview Invoice" at bounding box center [614, 463] width 80 height 21
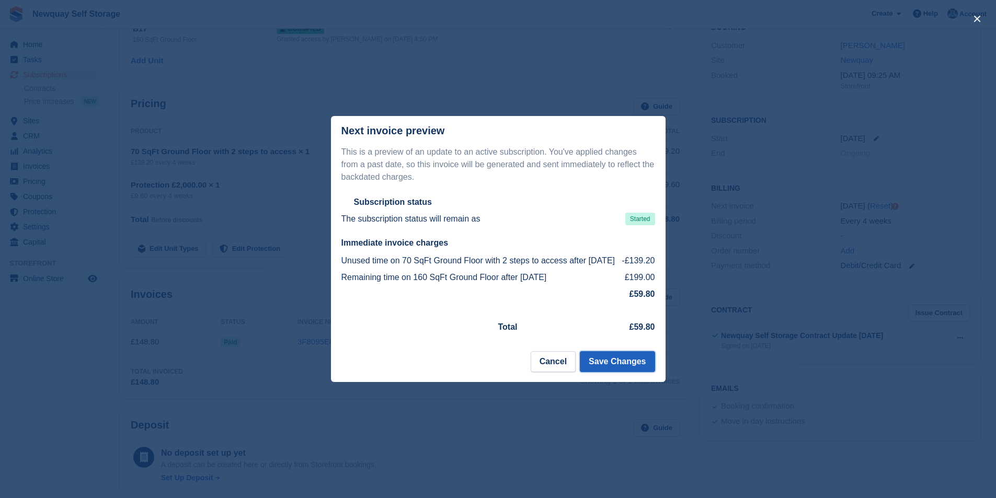
click at [644, 371] on button "Save Changes" at bounding box center [617, 361] width 75 height 21
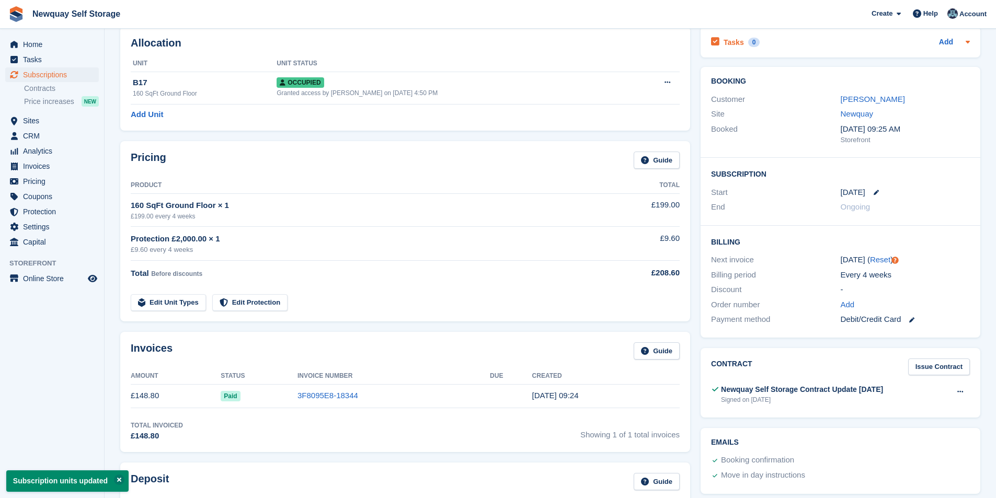
scroll to position [0, 0]
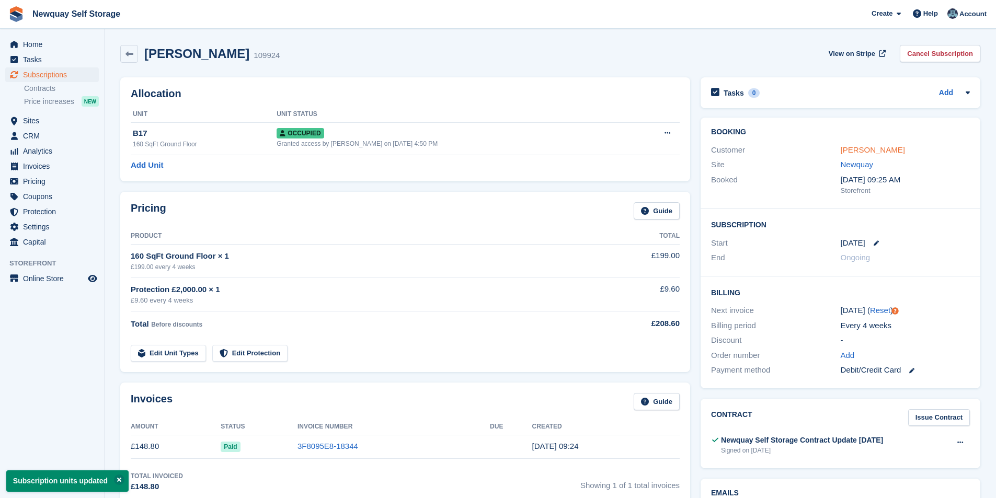
click at [869, 153] on link "daniel barnes" at bounding box center [872, 149] width 64 height 9
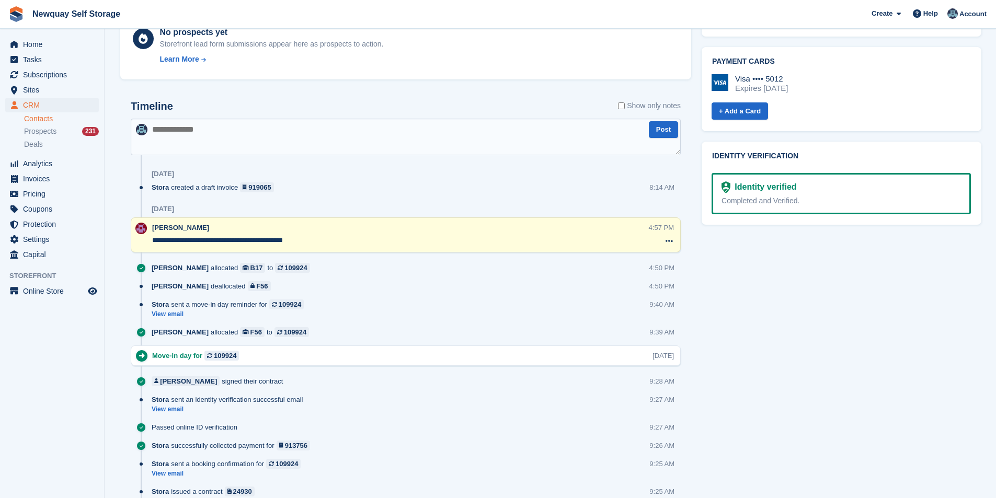
scroll to position [418, 0]
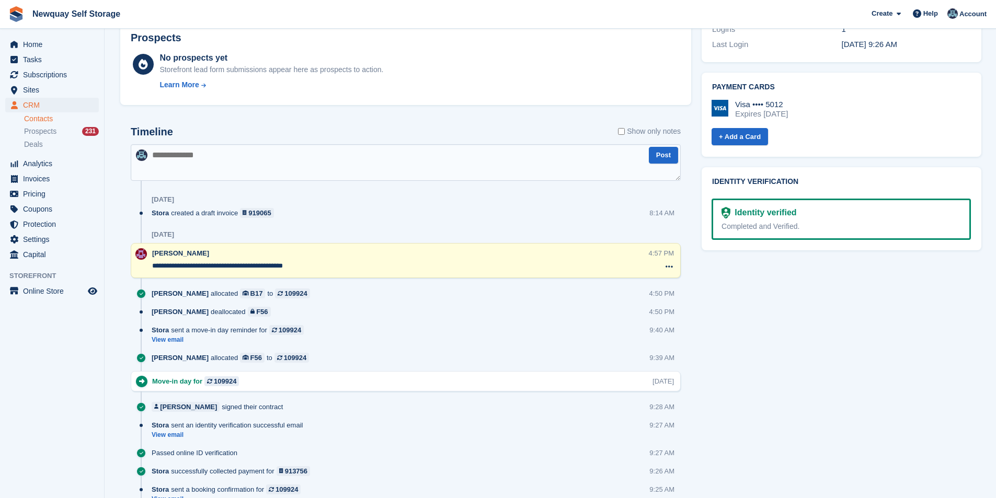
click at [296, 169] on textarea at bounding box center [406, 162] width 550 height 37
type textarea "**********"
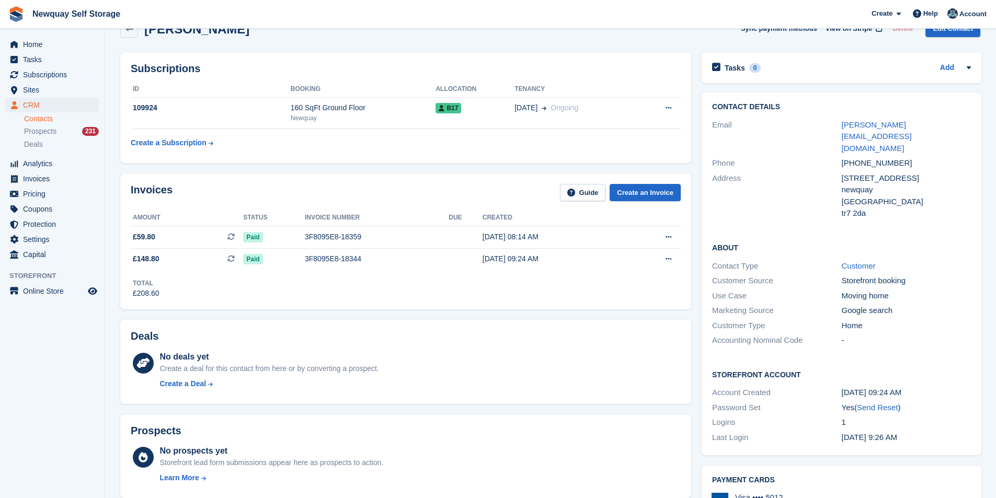
scroll to position [0, 0]
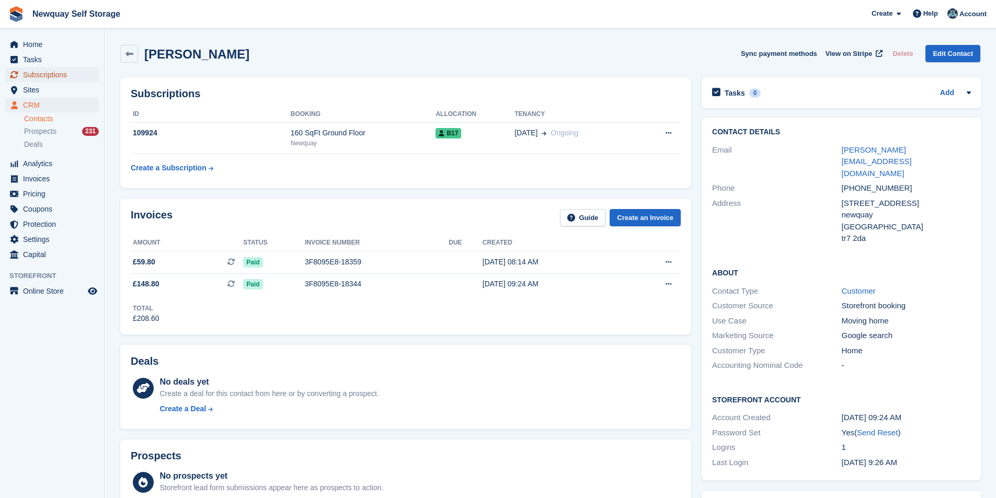
click at [54, 74] on span "Subscriptions" at bounding box center [54, 74] width 63 height 15
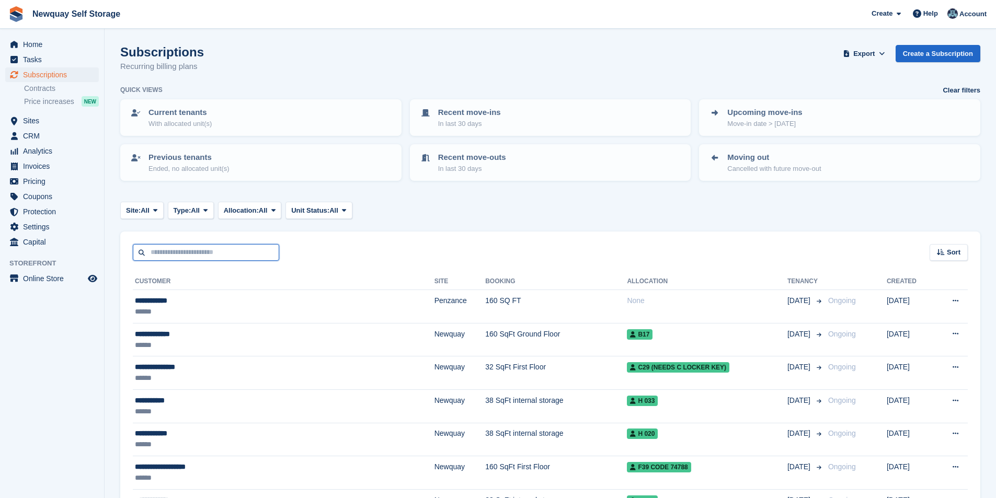
click at [186, 253] on input "text" at bounding box center [206, 252] width 146 height 17
type input "******"
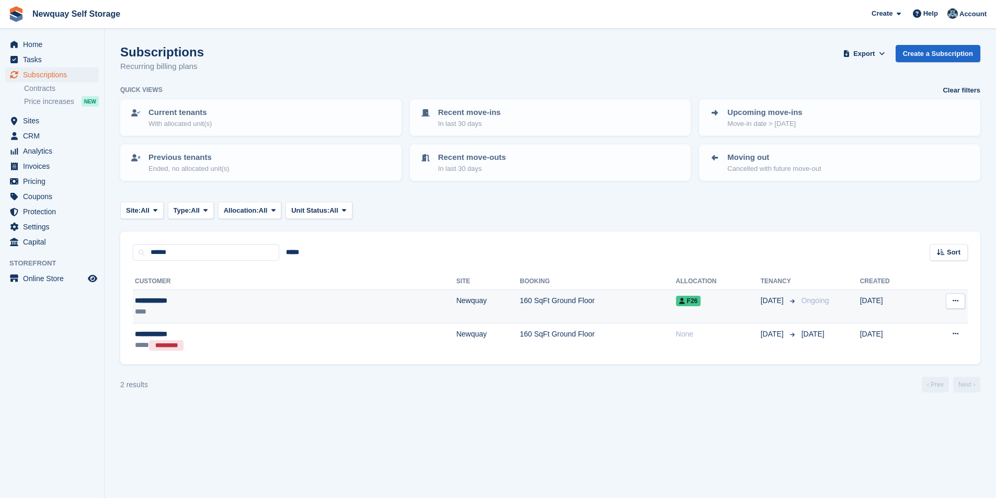
click at [155, 294] on td "**********" at bounding box center [294, 306] width 323 height 33
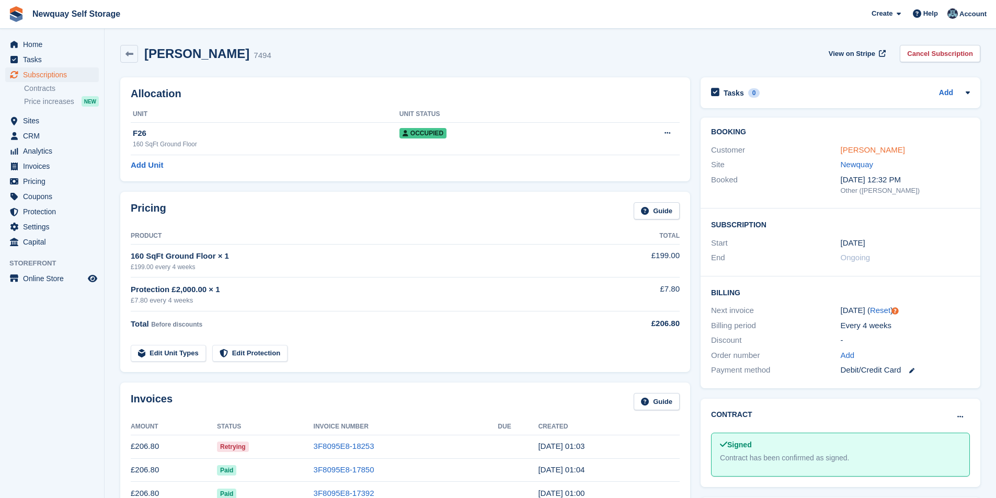
click at [864, 152] on link "Brian Linzey" at bounding box center [872, 149] width 64 height 9
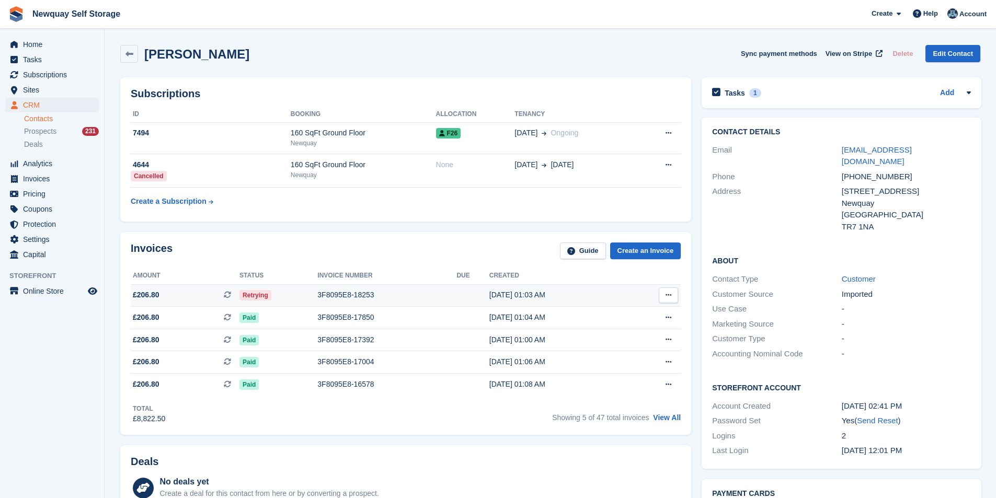
click at [358, 295] on div "3F8095E8-18253" at bounding box center [386, 295] width 139 height 11
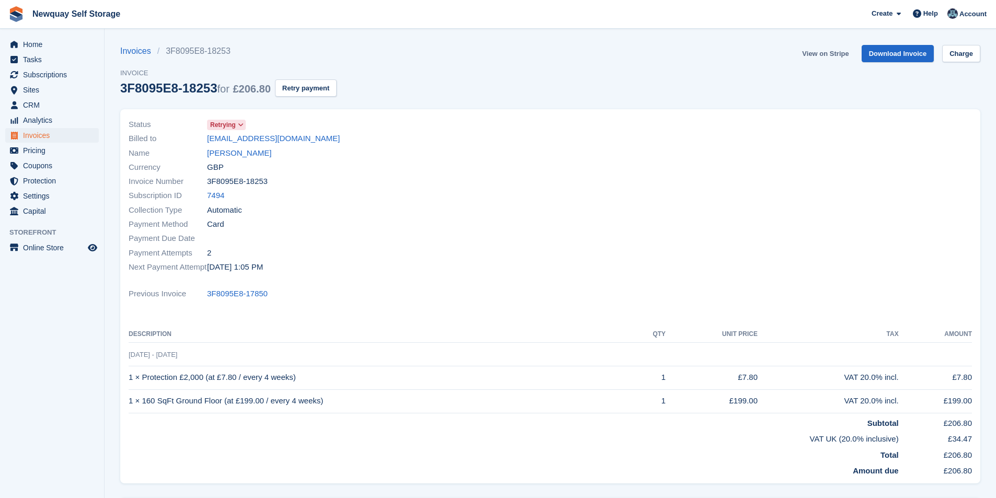
click at [828, 54] on link "View on Stripe" at bounding box center [824, 53] width 55 height 17
click at [246, 155] on link "[PERSON_NAME]" at bounding box center [239, 153] width 64 height 12
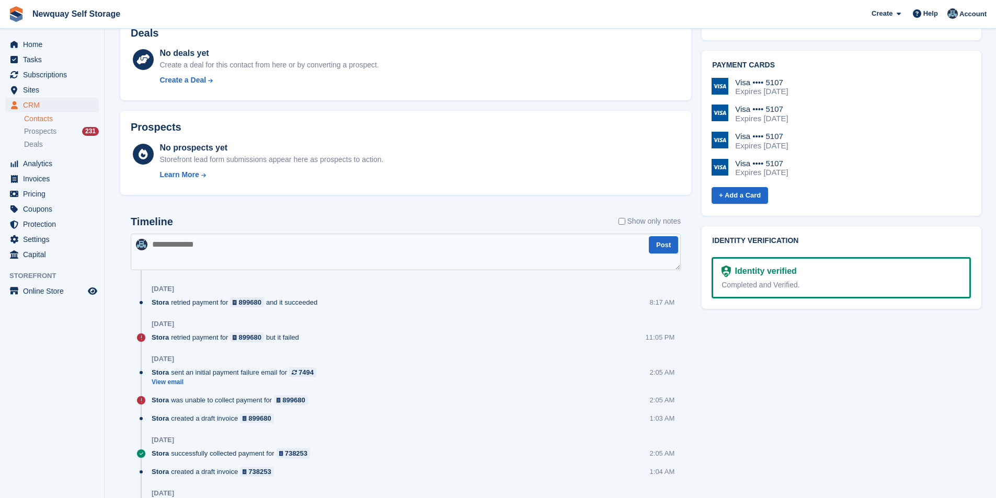
scroll to position [314, 0]
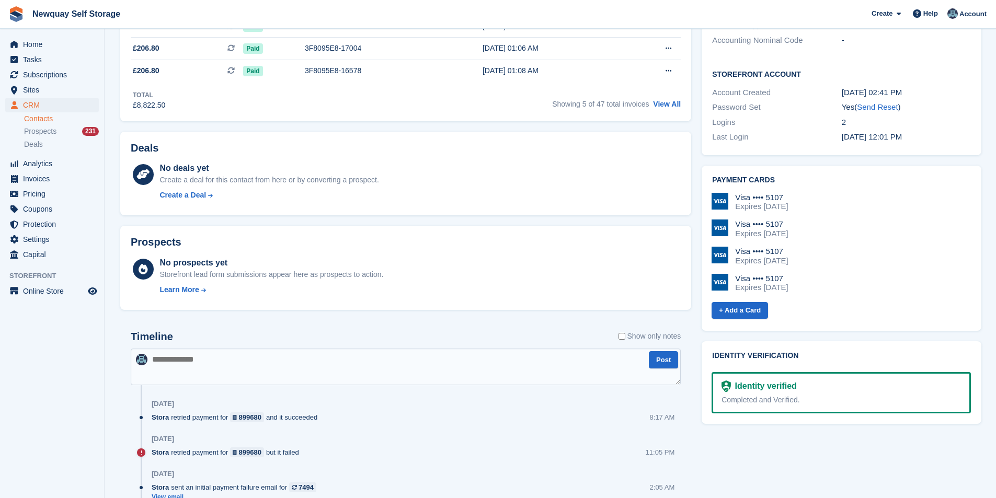
click at [207, 357] on textarea at bounding box center [406, 367] width 550 height 37
type textarea "*"
type textarea "**********"
type textarea "*"
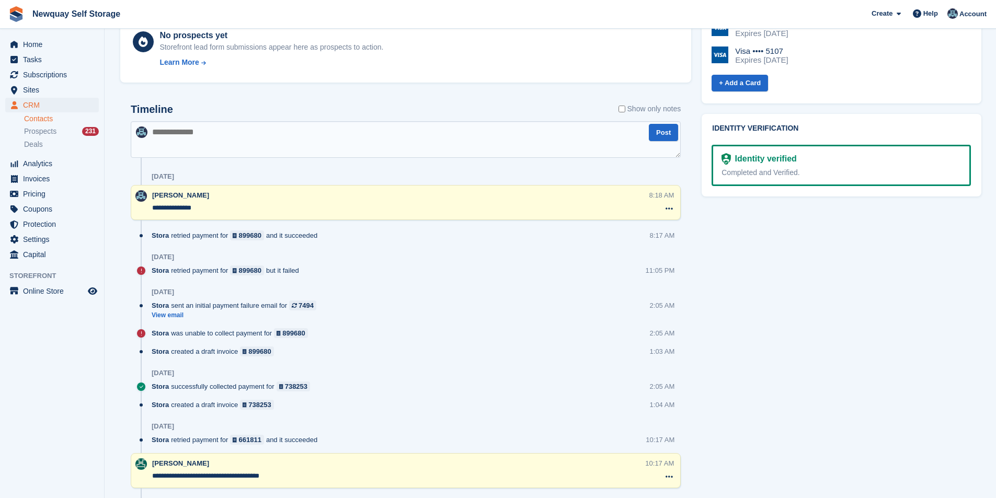
scroll to position [515, 0]
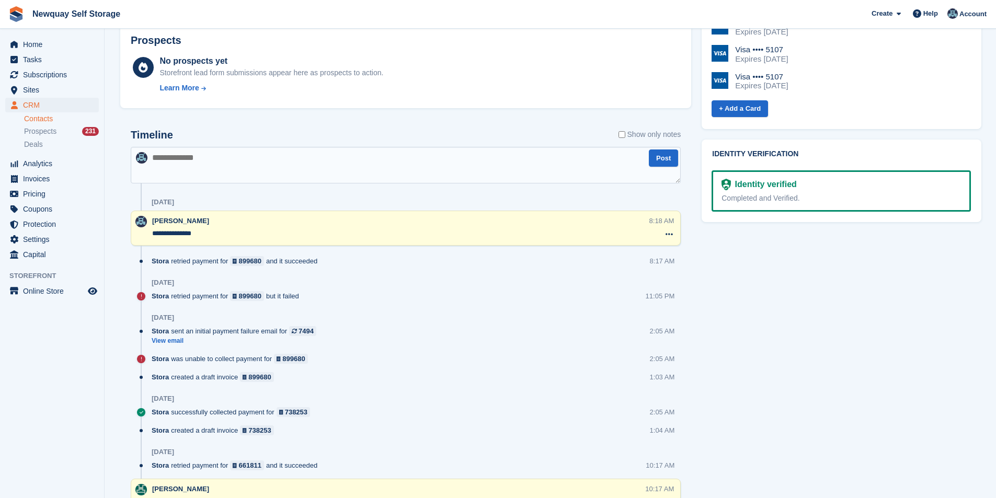
click at [200, 229] on textarea "**********" at bounding box center [400, 233] width 496 height 10
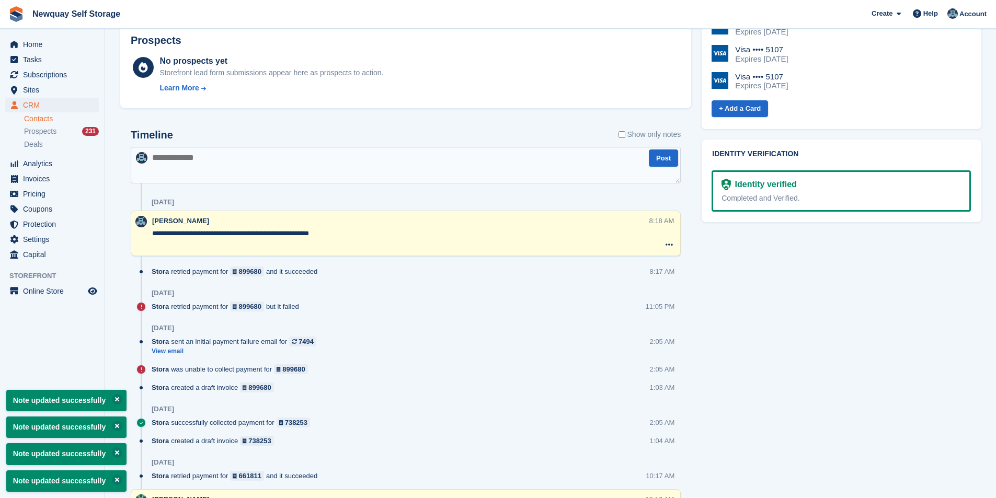
type textarea "**********"
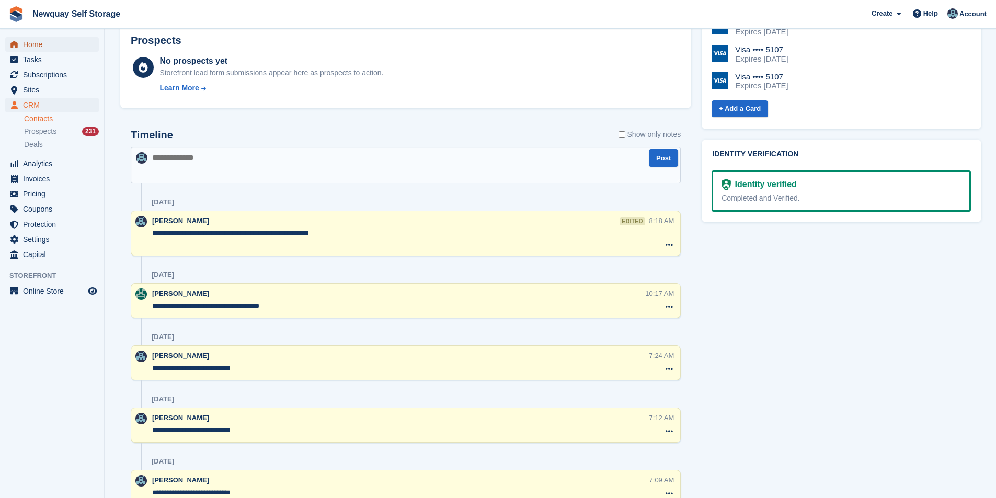
click at [45, 47] on span "Home" at bounding box center [54, 44] width 63 height 15
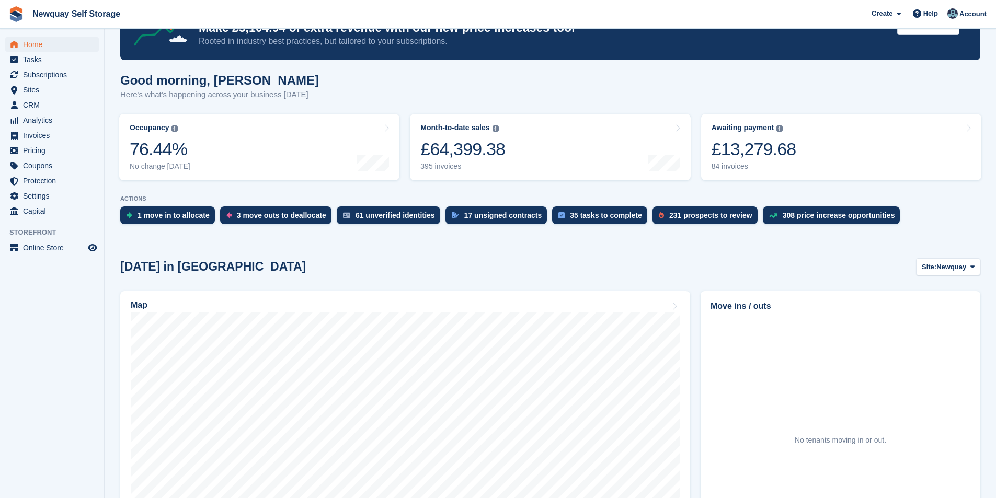
scroll to position [366, 0]
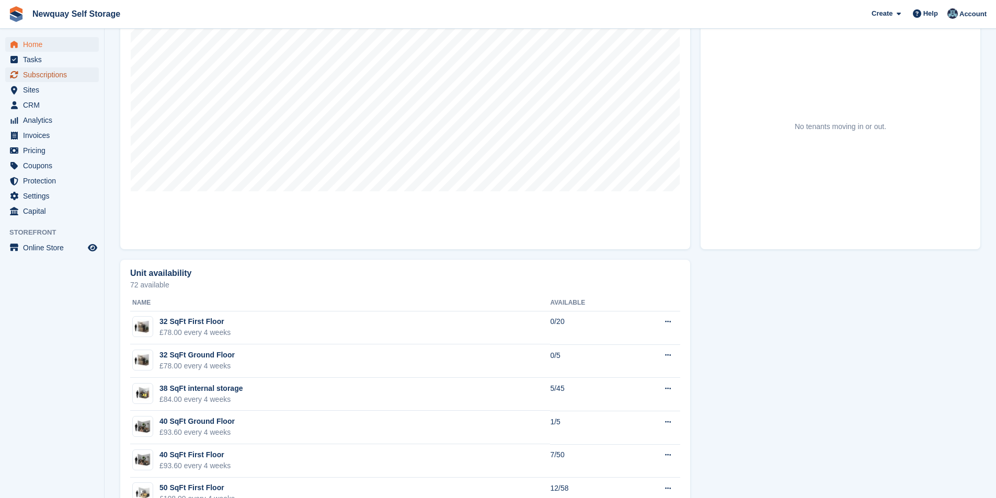
click at [73, 70] on span "Subscriptions" at bounding box center [54, 74] width 63 height 15
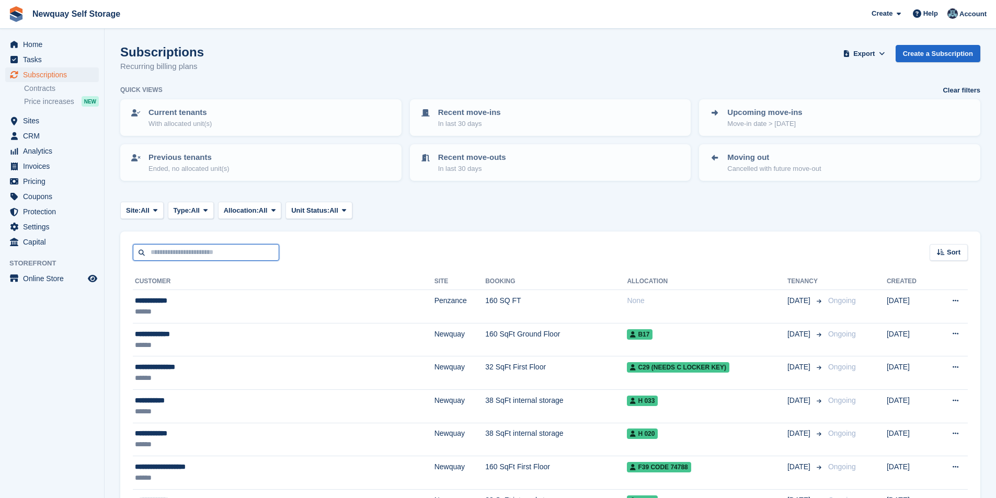
click at [193, 249] on input "text" at bounding box center [206, 252] width 146 height 17
type input "*****"
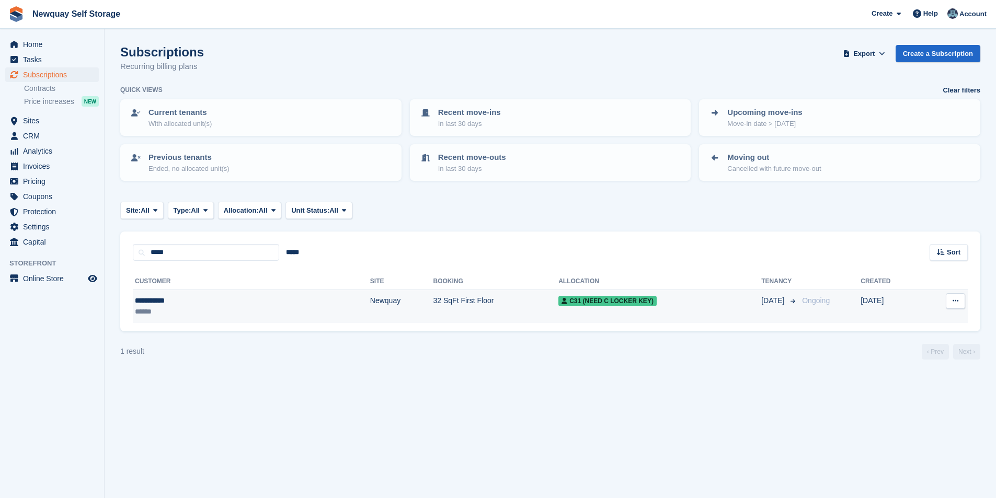
click at [166, 298] on div "**********" at bounding box center [191, 300] width 113 height 11
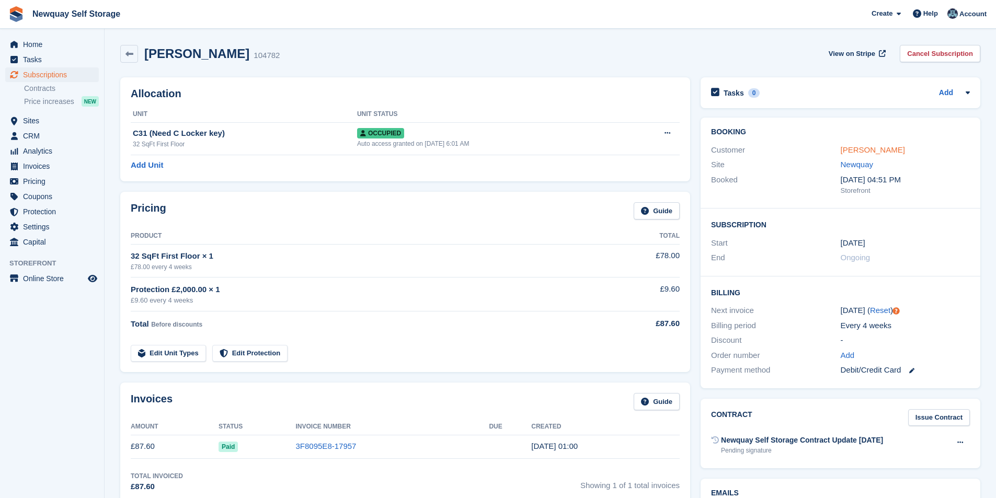
click at [865, 152] on link "[PERSON_NAME]" at bounding box center [872, 149] width 64 height 9
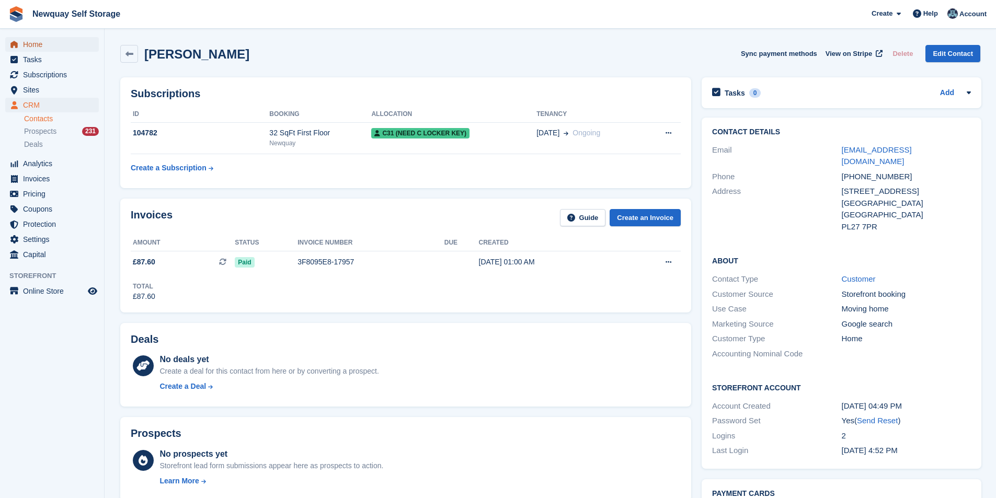
click at [46, 49] on span "Home" at bounding box center [54, 44] width 63 height 15
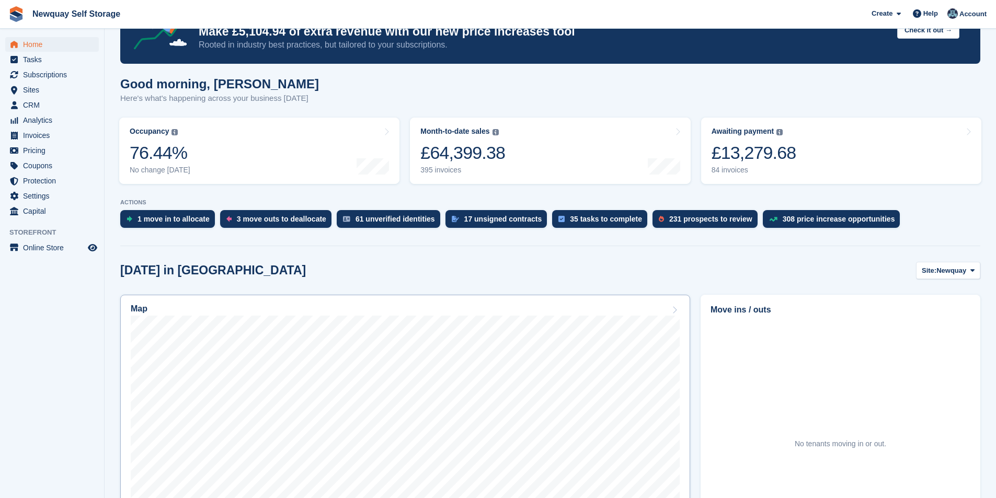
scroll to position [105, 0]
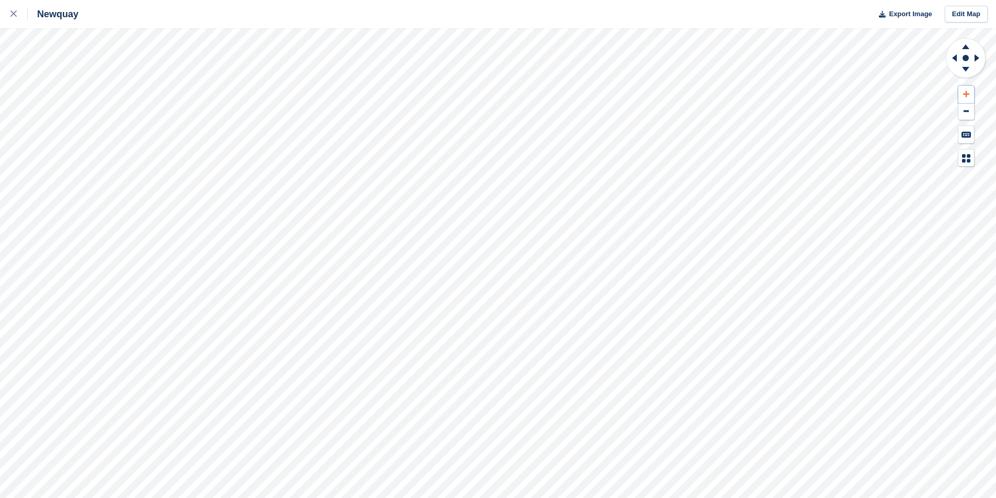
click at [965, 96] on icon at bounding box center [966, 94] width 6 height 6
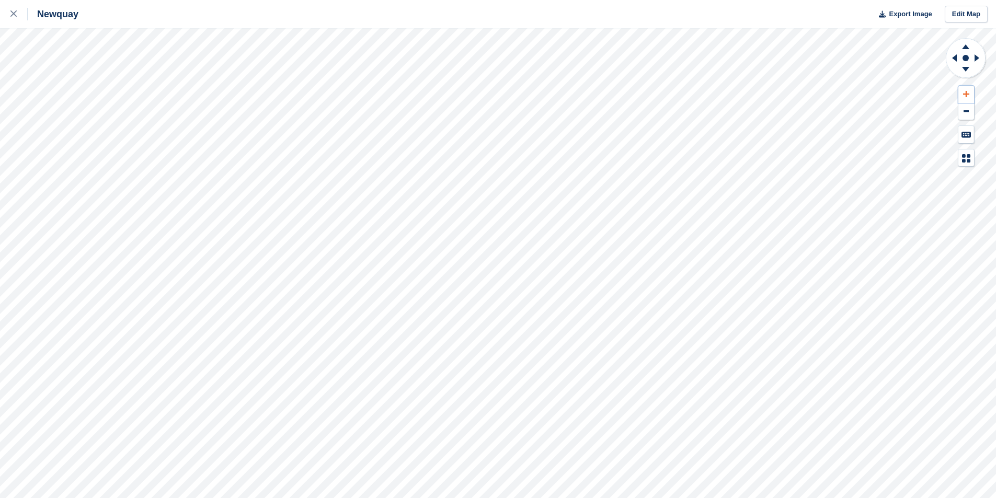
click at [960, 91] on button at bounding box center [966, 94] width 16 height 17
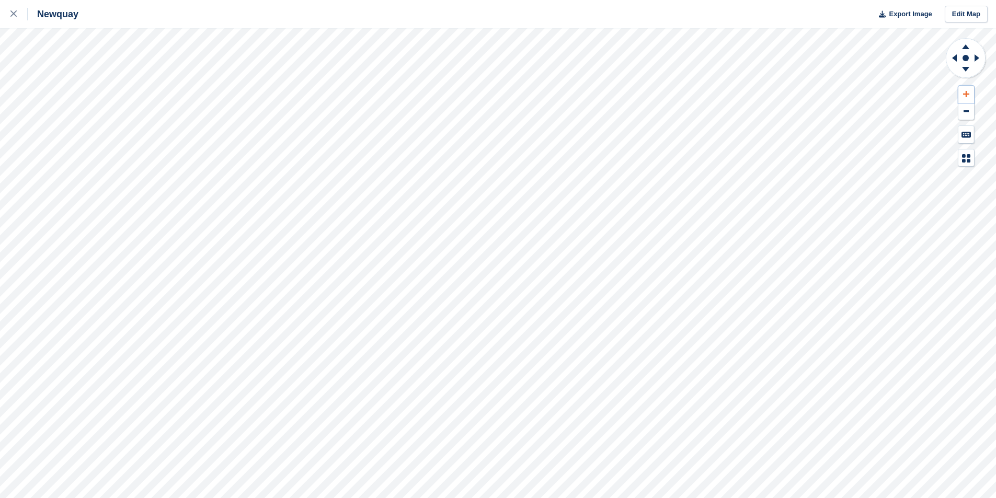
click at [963, 90] on button at bounding box center [966, 94] width 16 height 17
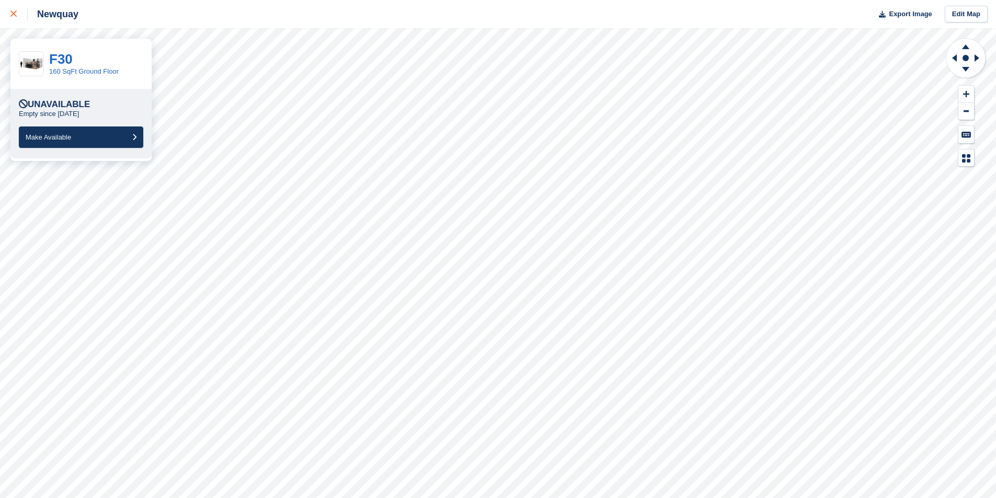
click at [15, 13] on icon at bounding box center [13, 13] width 6 height 6
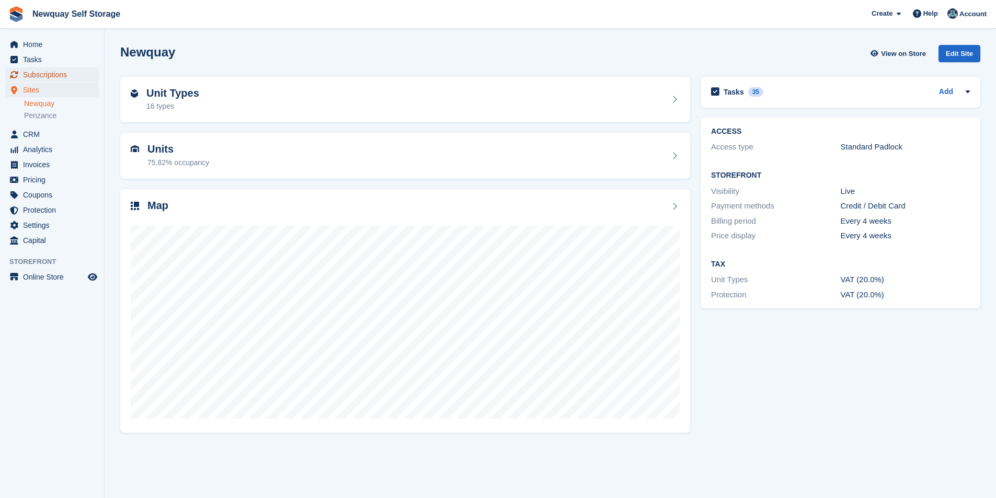
click at [61, 72] on span "Subscriptions" at bounding box center [54, 74] width 63 height 15
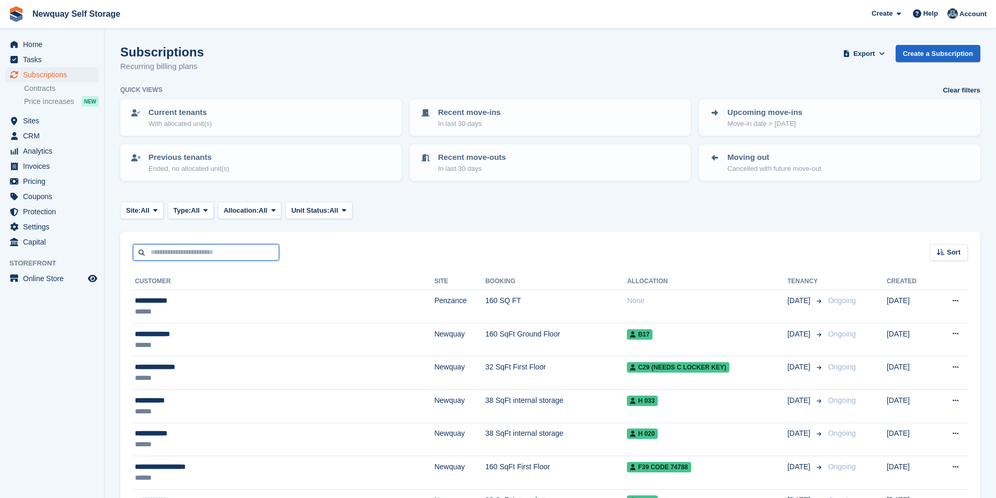
click at [218, 254] on input "text" at bounding box center [206, 252] width 146 height 17
type input "*****"
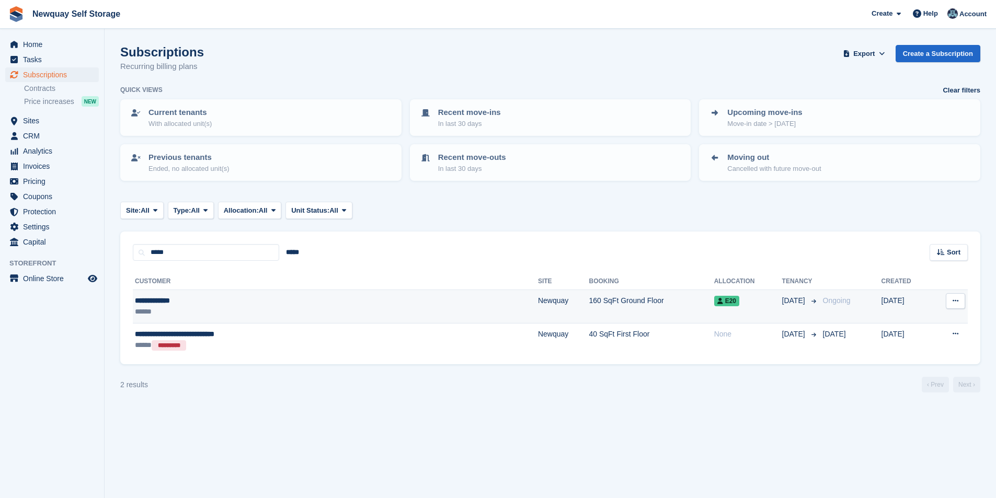
click at [169, 298] on div "**********" at bounding box center [255, 300] width 240 height 11
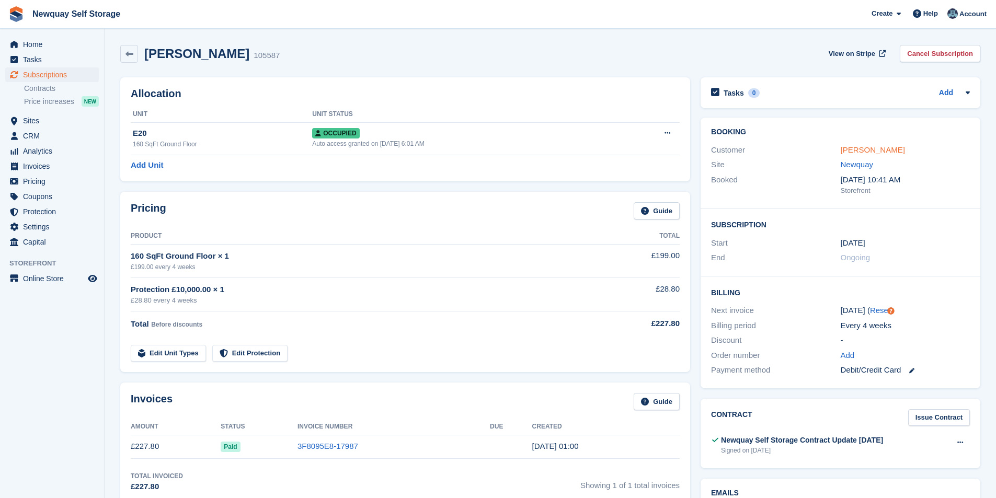
click at [872, 146] on link "[PERSON_NAME]" at bounding box center [872, 149] width 64 height 9
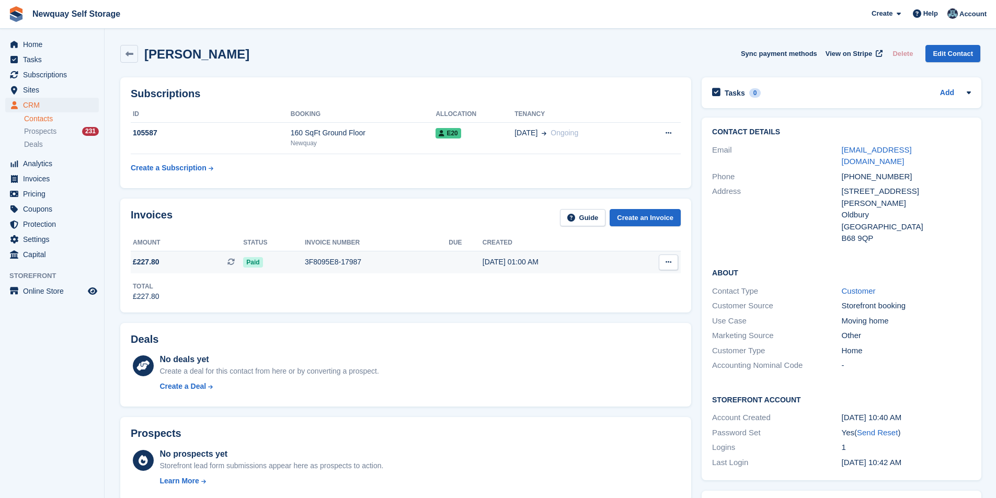
click at [317, 263] on div "3F8095E8-17987" at bounding box center [377, 262] width 144 height 11
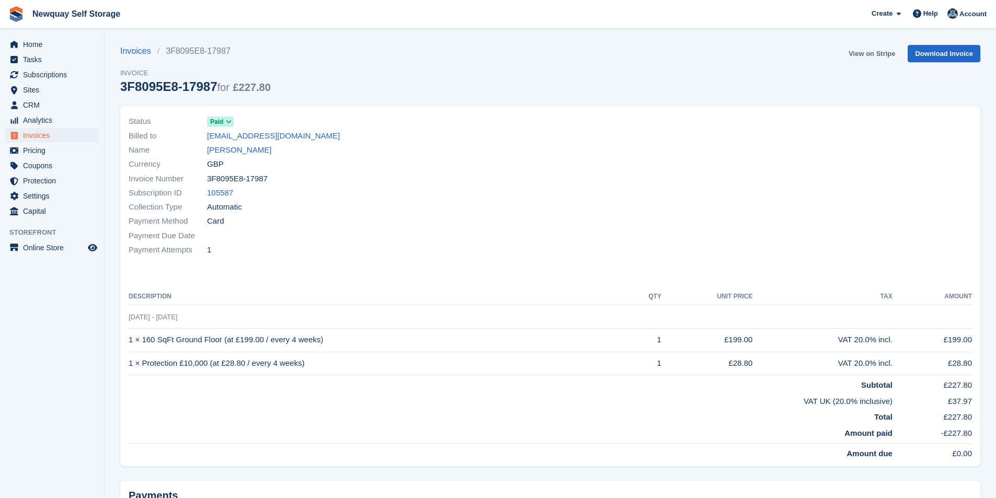
click at [883, 50] on link "View on Stripe" at bounding box center [871, 53] width 55 height 17
click at [244, 152] on link "David Stanton" at bounding box center [239, 150] width 64 height 12
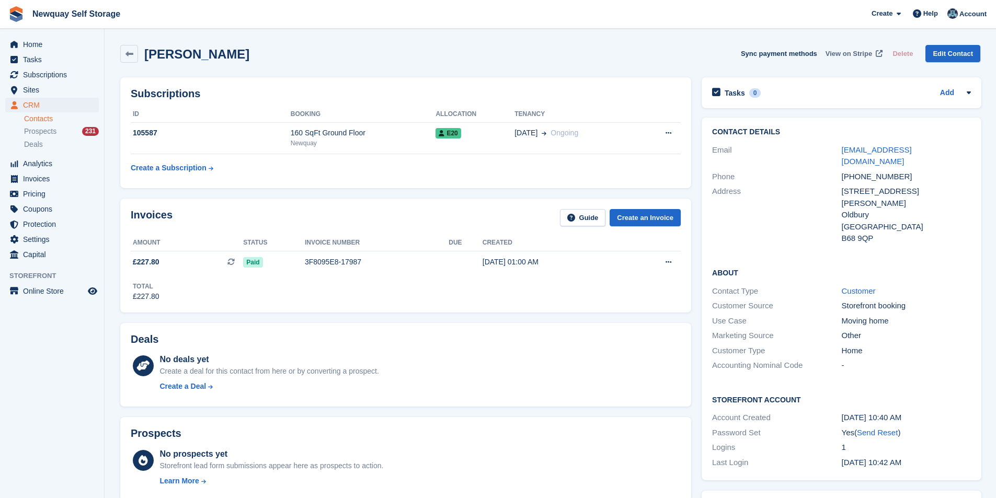
click at [862, 55] on span "View on Stripe" at bounding box center [848, 54] width 47 height 10
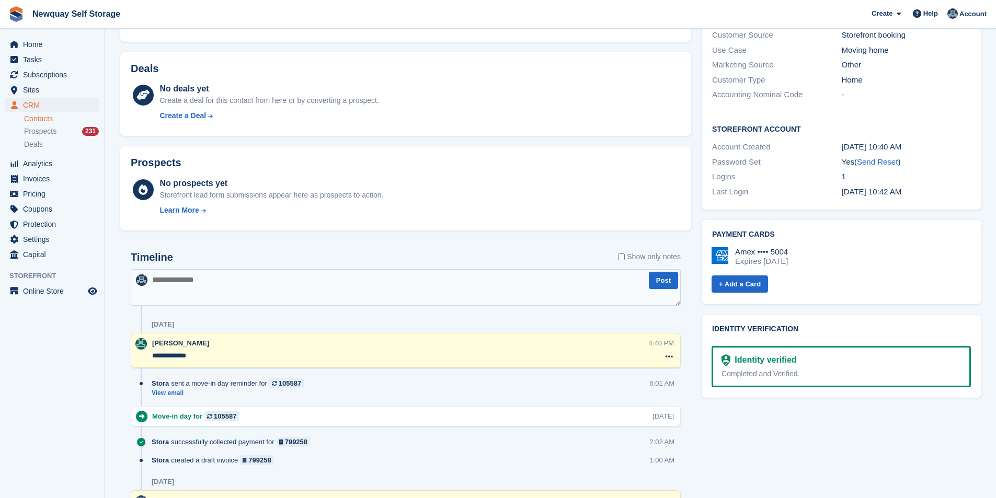
scroll to position [366, 0]
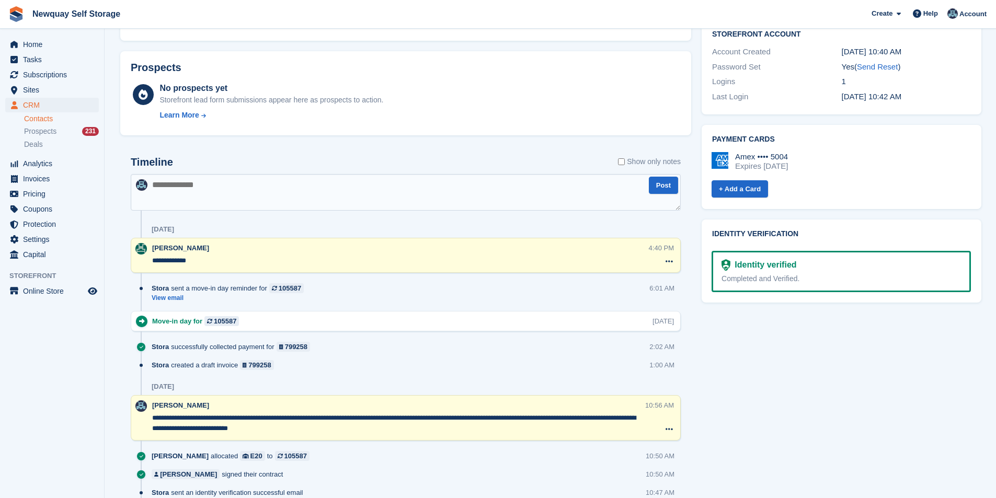
click at [312, 194] on textarea at bounding box center [406, 192] width 550 height 37
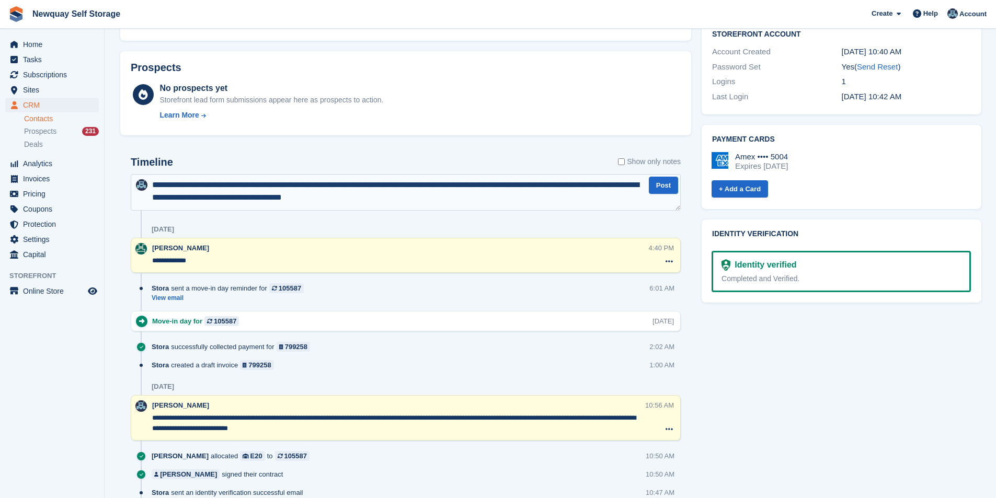
type textarea "**********"
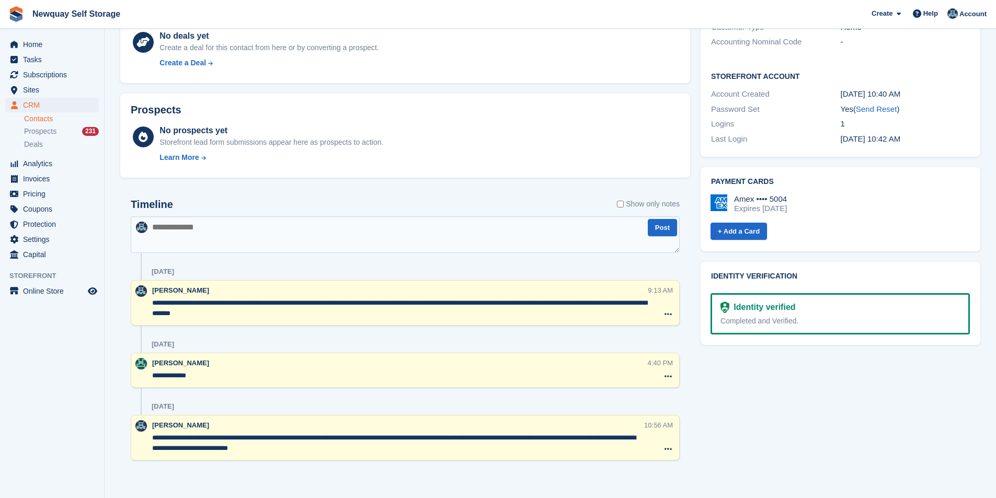
scroll to position [323, 0]
click at [67, 67] on span "Subscriptions" at bounding box center [54, 74] width 63 height 15
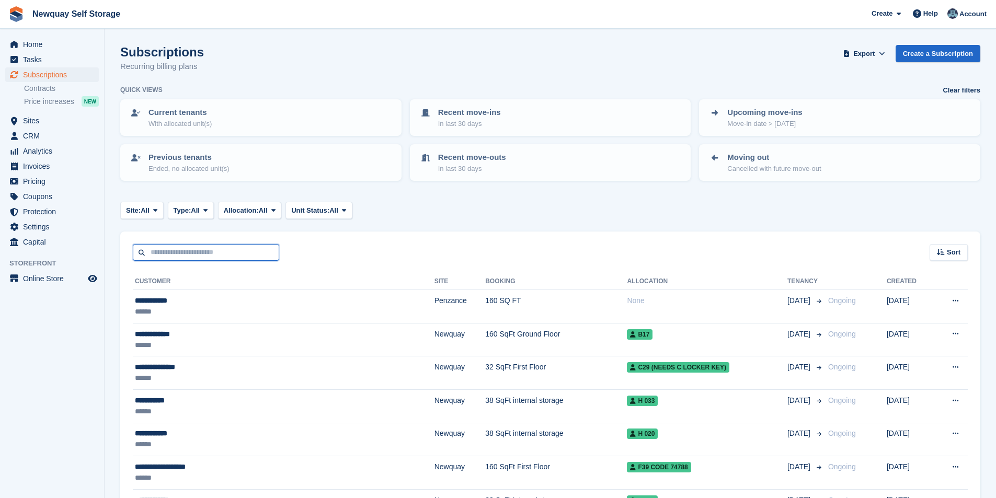
click at [177, 258] on input "text" at bounding box center [206, 252] width 146 height 17
type input "******"
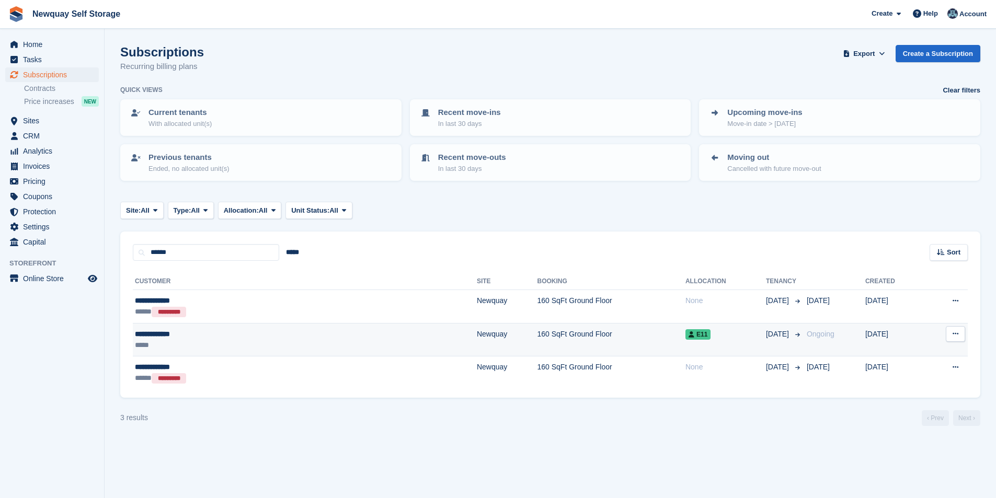
click at [163, 331] on div "**********" at bounding box center [220, 334] width 171 height 11
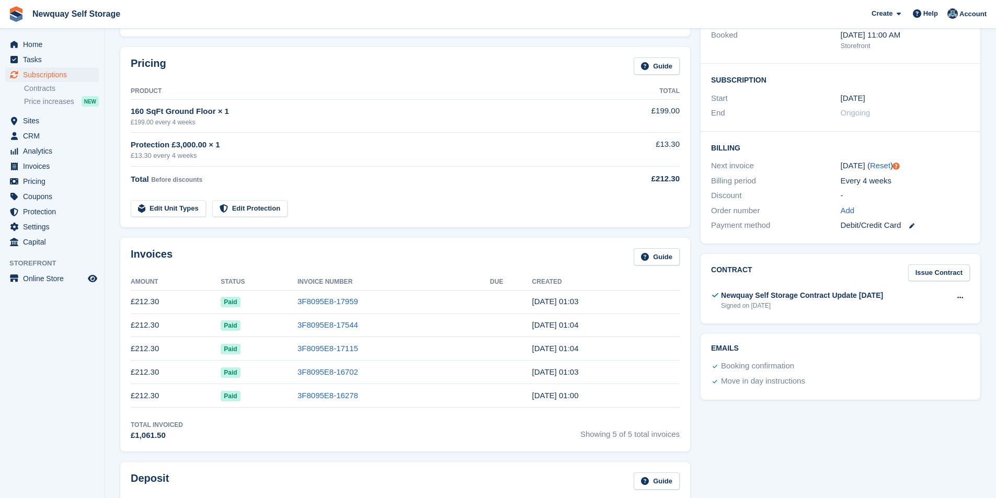
scroll to position [52, 0]
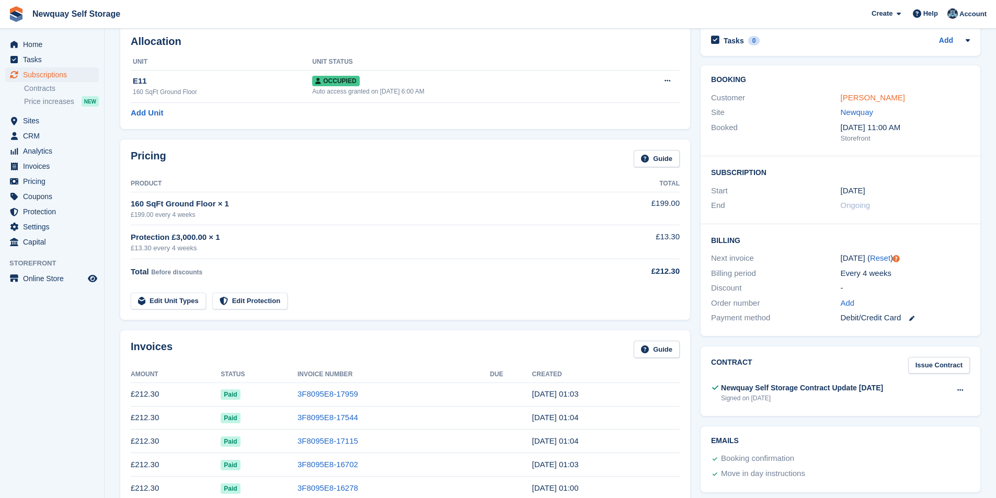
click at [867, 93] on link "[PERSON_NAME]" at bounding box center [872, 97] width 64 height 9
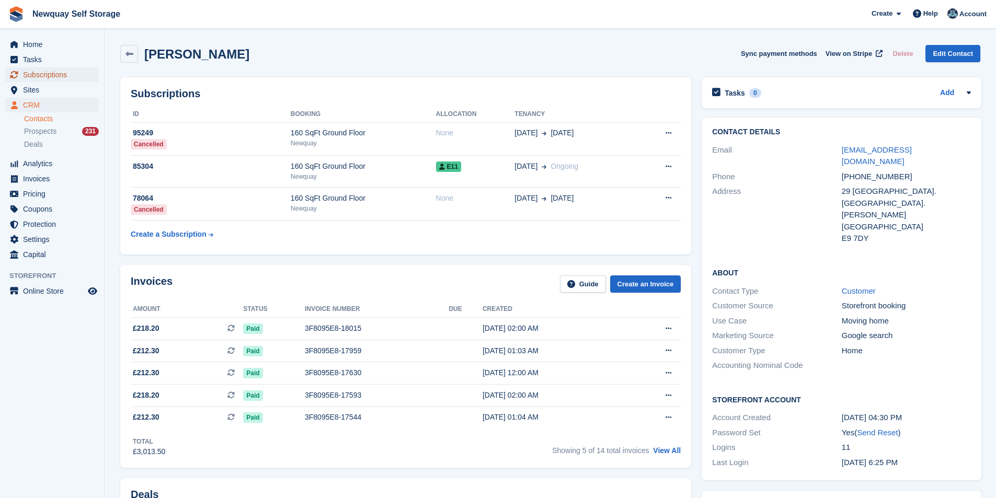
click at [50, 72] on span "Subscriptions" at bounding box center [54, 74] width 63 height 15
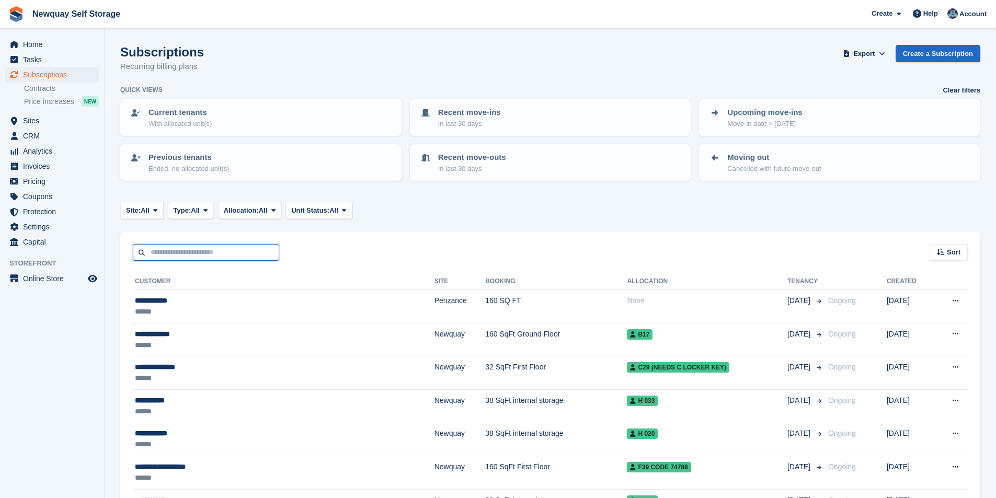
click at [200, 258] on input "text" at bounding box center [206, 252] width 146 height 17
type input "*****"
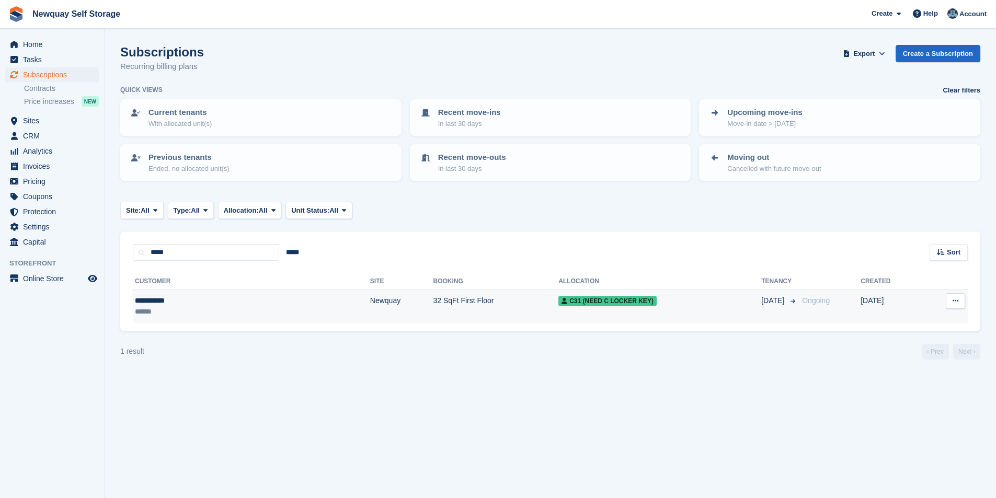
click at [152, 297] on div "**********" at bounding box center [191, 300] width 113 height 11
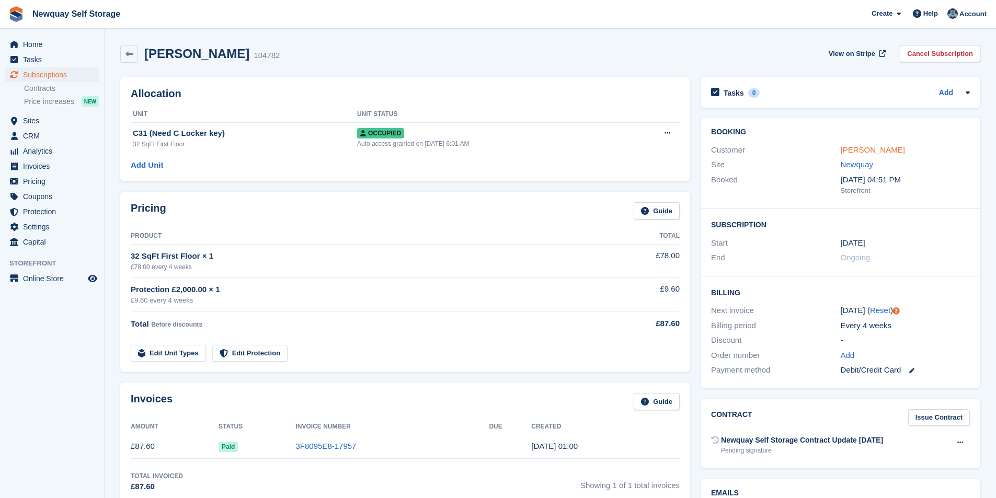
click at [874, 149] on link "[PERSON_NAME]" at bounding box center [872, 149] width 64 height 9
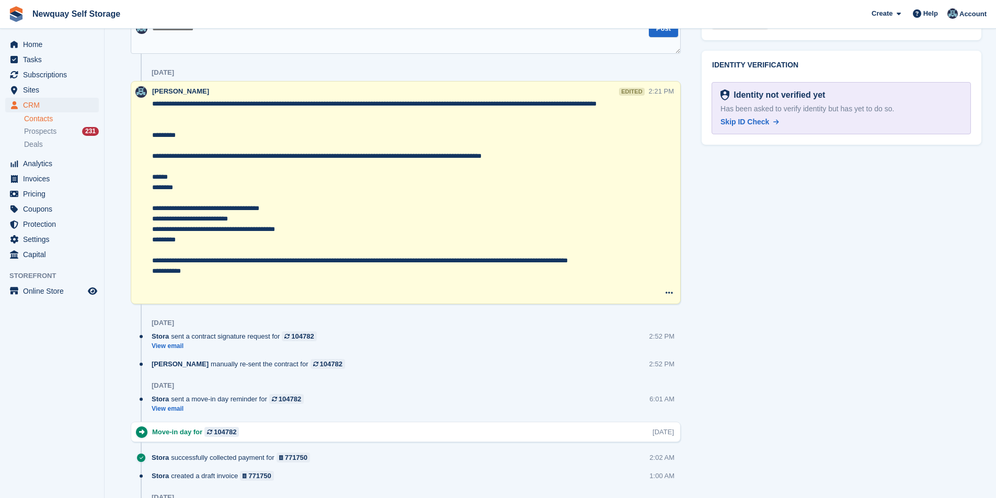
scroll to position [261, 0]
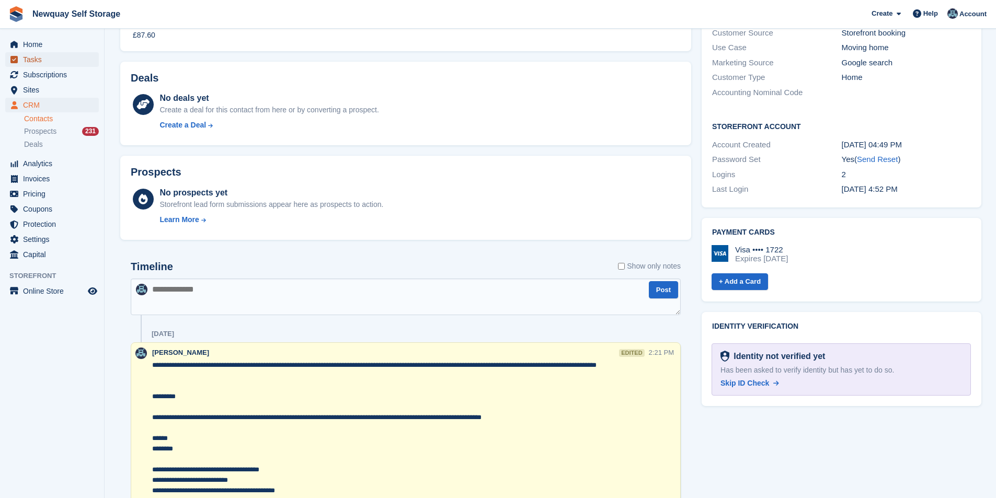
click at [59, 65] on span "Tasks" at bounding box center [54, 59] width 63 height 15
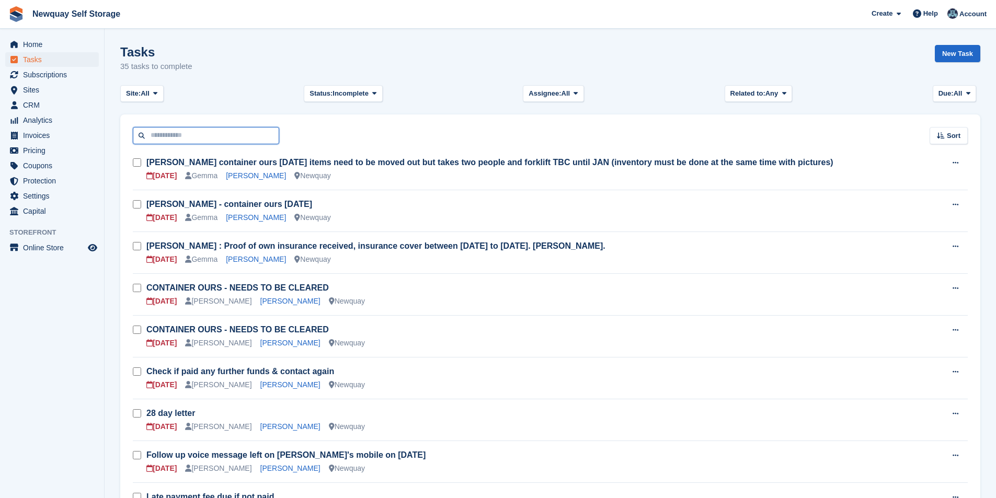
click at [175, 134] on input "text" at bounding box center [206, 135] width 146 height 17
type input "****"
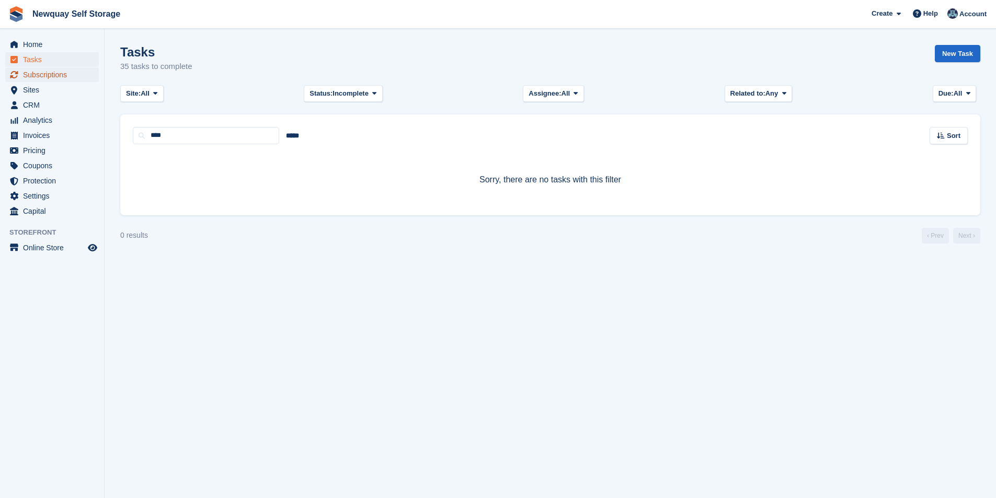
click at [67, 78] on span "Subscriptions" at bounding box center [54, 74] width 63 height 15
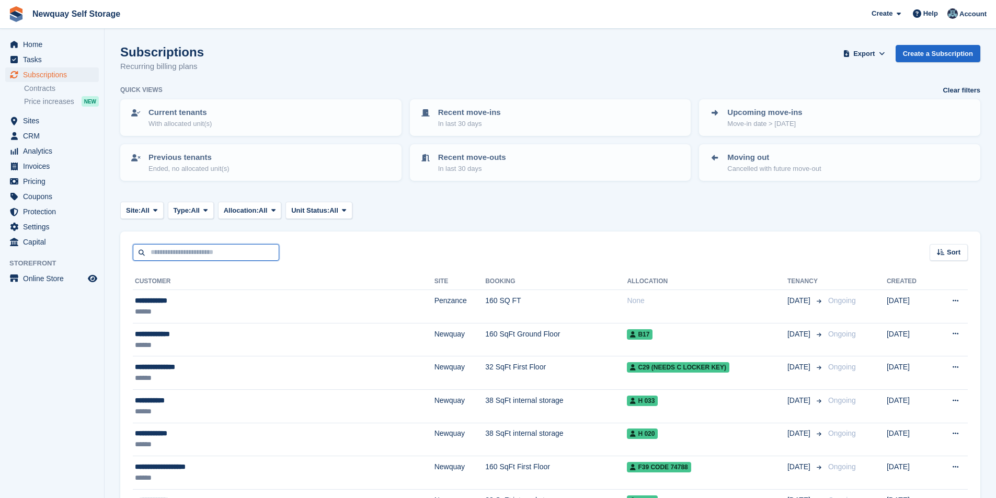
click at [177, 255] on input "text" at bounding box center [206, 252] width 146 height 17
type input "****"
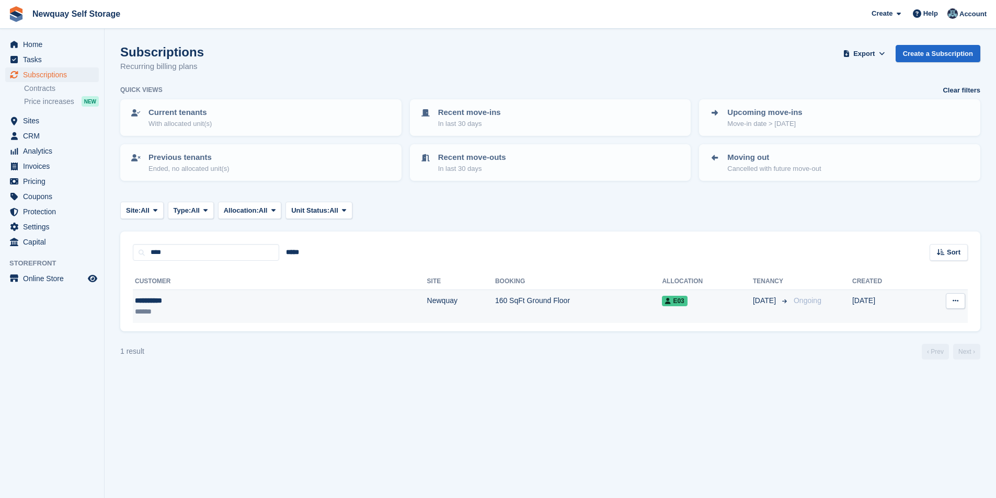
click at [163, 296] on div "**********" at bounding box center [200, 300] width 130 height 11
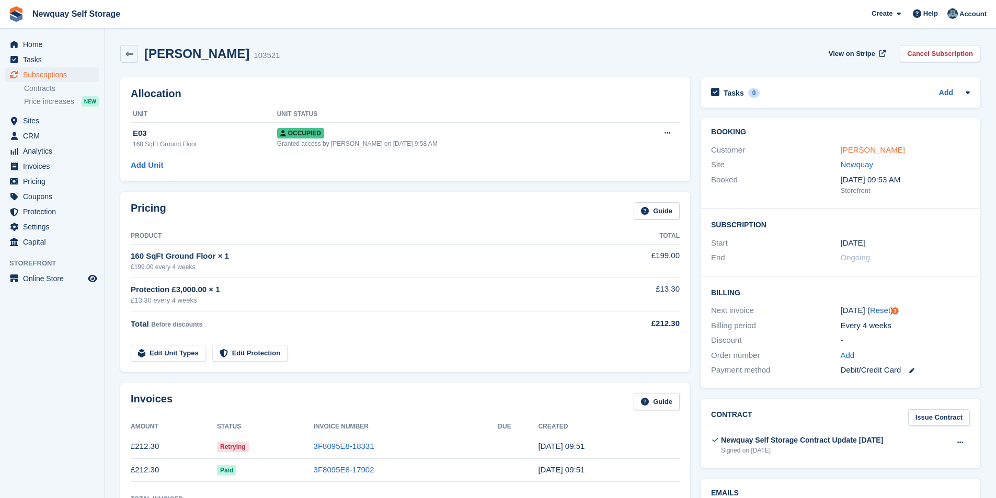
click at [874, 150] on link "[PERSON_NAME]" at bounding box center [872, 149] width 64 height 9
